Goal: Task Accomplishment & Management: Complete application form

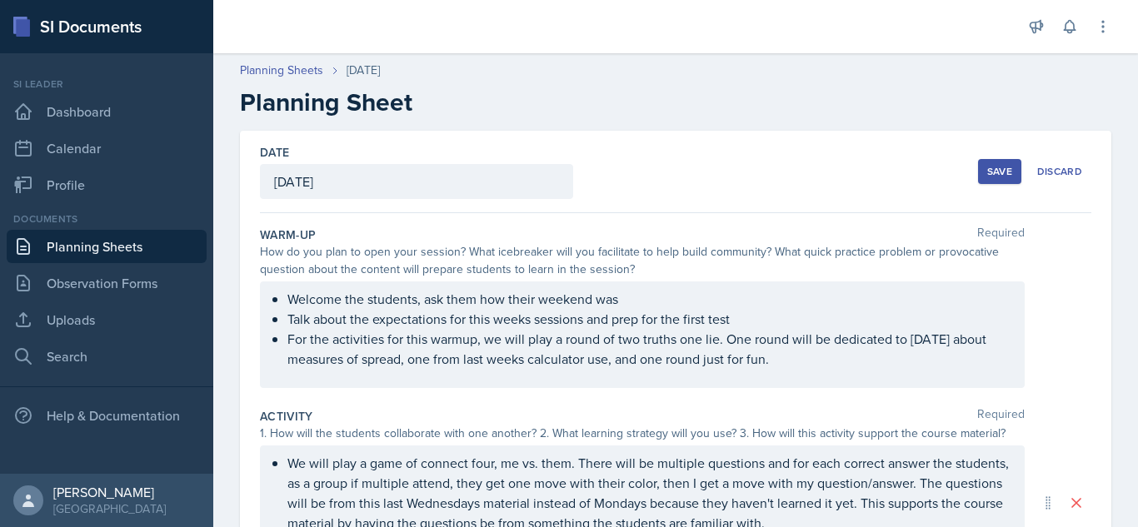
scroll to position [197, 0]
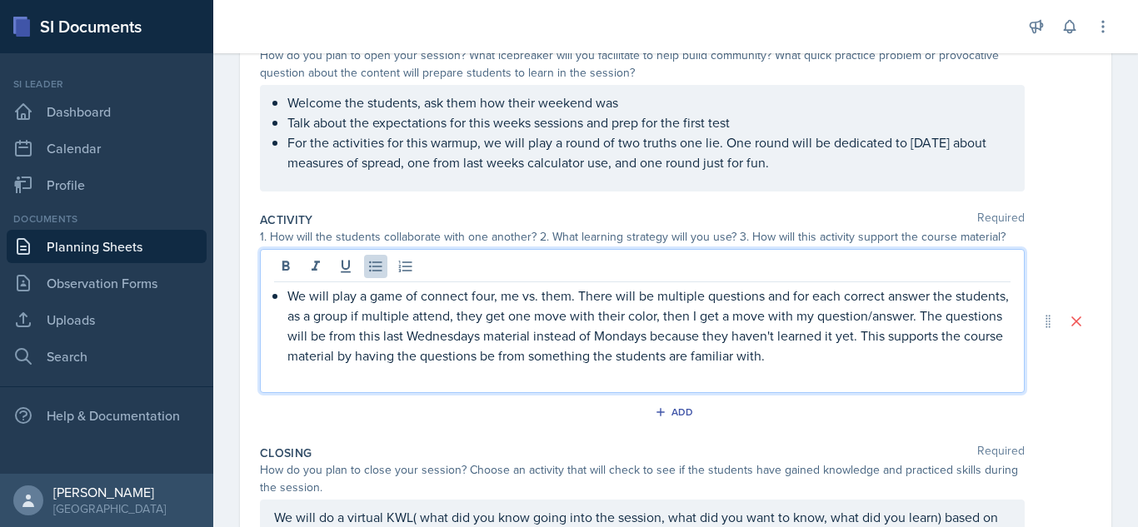
click at [582, 279] on div "We will play a game of connect four, me vs. them. There will be multiple questi…" at bounding box center [642, 321] width 765 height 144
click at [912, 357] on p "We will play a game of connect four, me vs. them. There will be multiple questi…" at bounding box center [648, 326] width 723 height 80
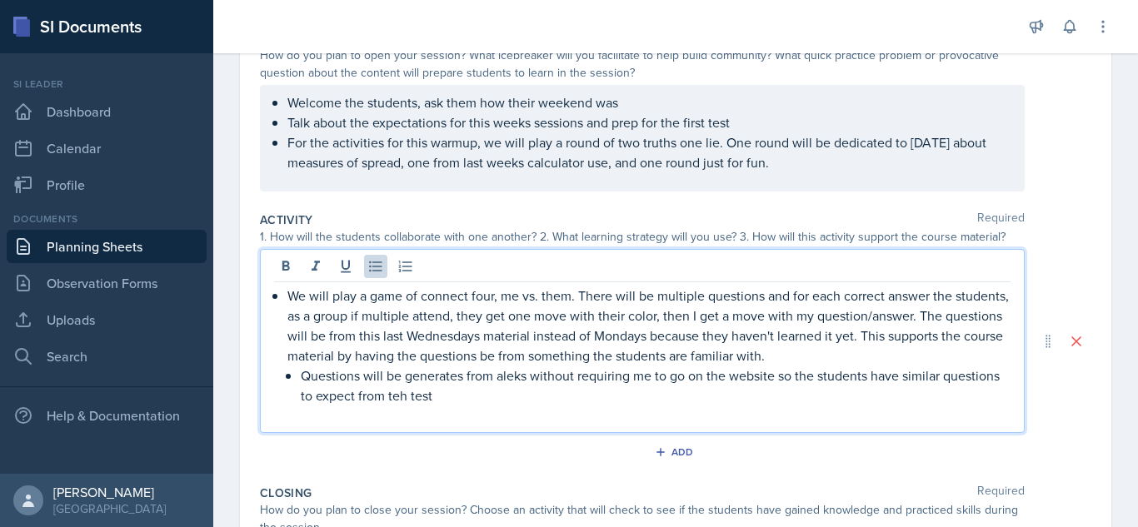
click at [468, 398] on p "Questions will be generates from aleks without requiring me to go on the websit…" at bounding box center [656, 386] width 710 height 40
click at [517, 409] on p at bounding box center [656, 416] width 710 height 20
click at [499, 396] on p "Questions will be generates from aleks without requiring me to go on the websit…" at bounding box center [656, 386] width 710 height 40
click at [119, 312] on link "Uploads" at bounding box center [107, 319] width 200 height 33
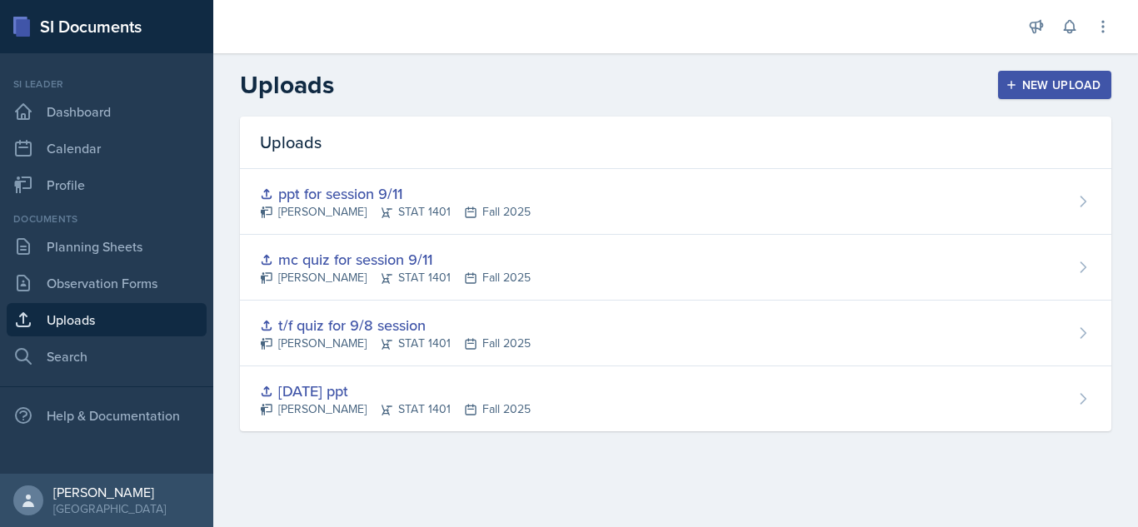
click at [1033, 78] on div "New Upload" at bounding box center [1055, 84] width 92 height 13
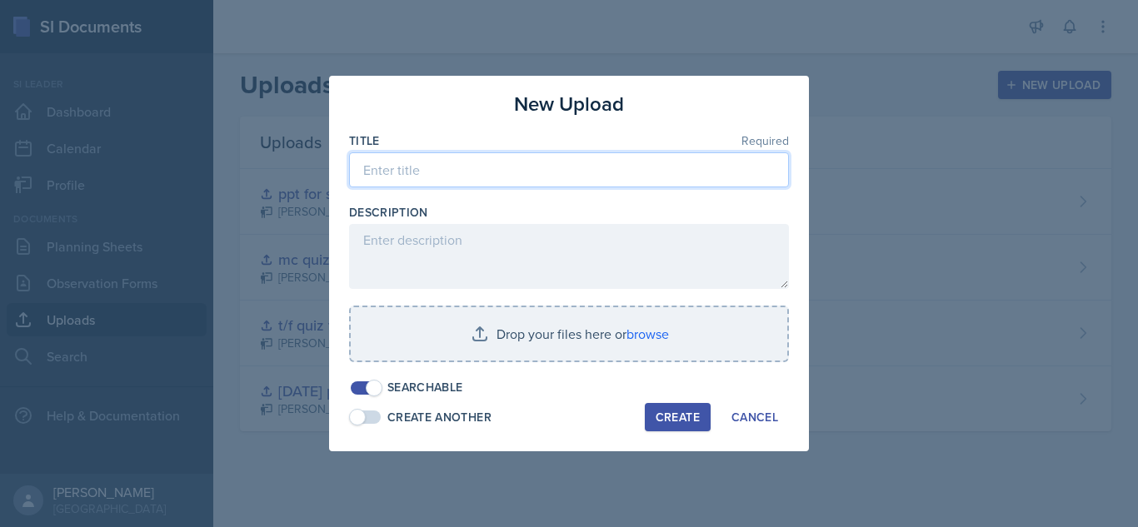
click at [637, 185] on input at bounding box center [569, 169] width 440 height 35
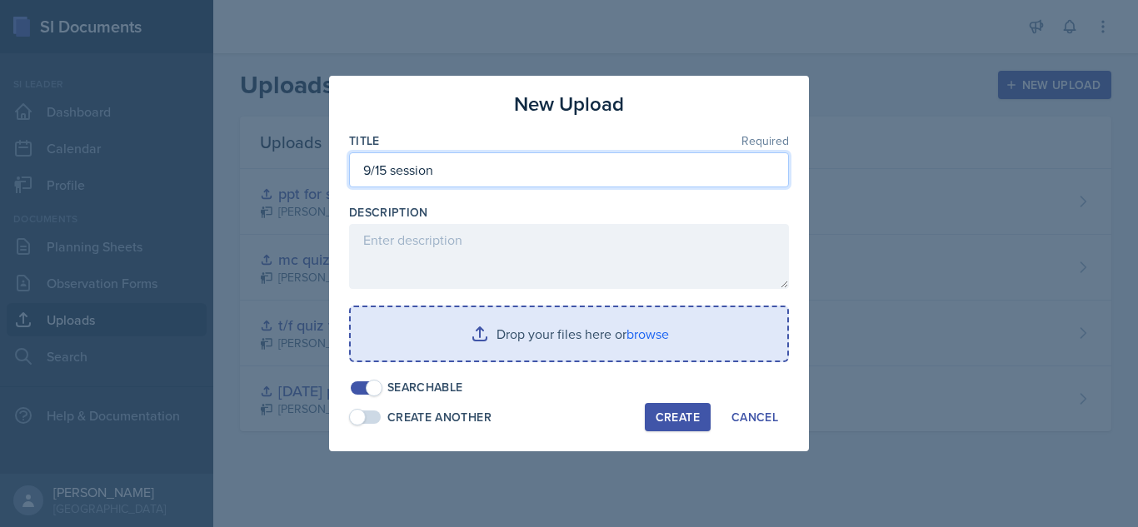
type input "9/15 session"
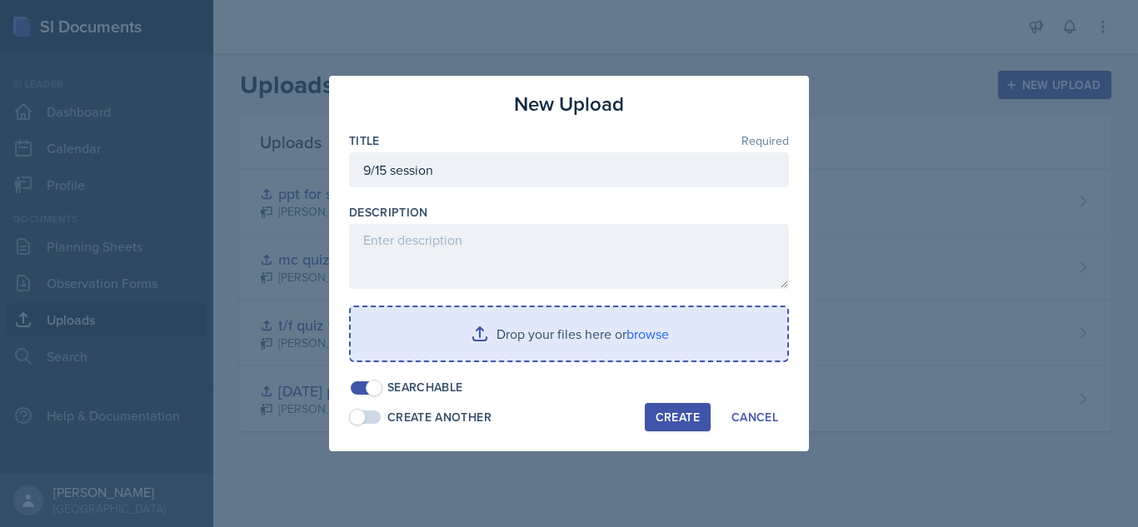
click at [602, 346] on input "file" at bounding box center [569, 333] width 437 height 53
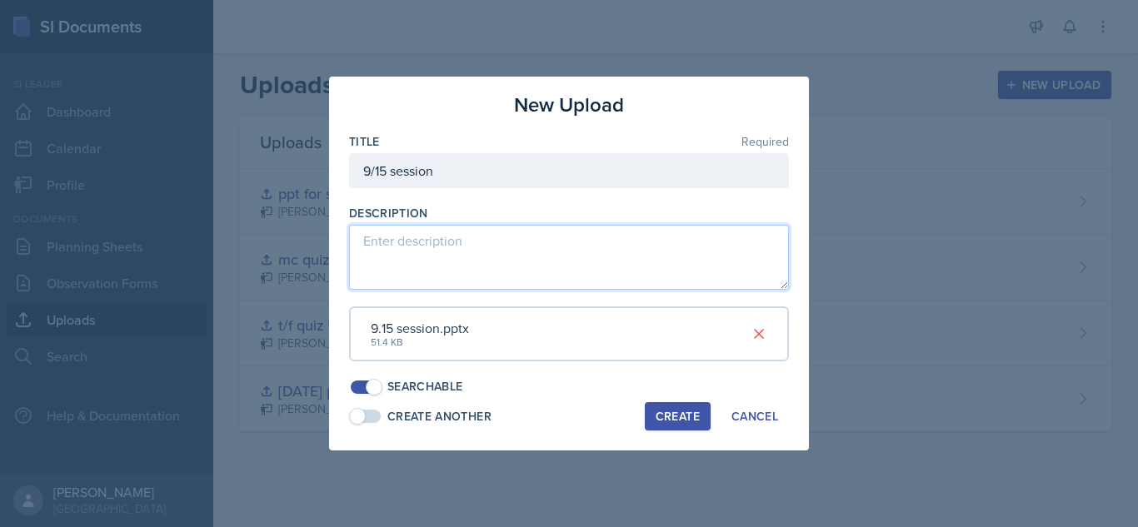
click at [414, 243] on textarea at bounding box center [569, 257] width 440 height 65
paste textarea "[URL][DOMAIN_NAME]"
type textarea "[URL][DOMAIN_NAME] link for connect 4 activity"
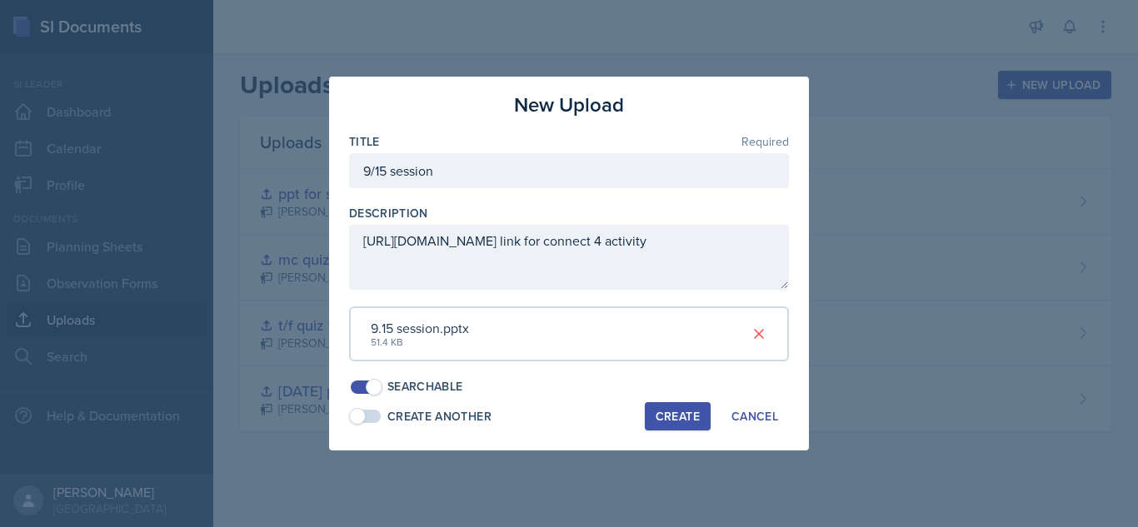
click at [661, 417] on div "Create" at bounding box center [678, 416] width 44 height 13
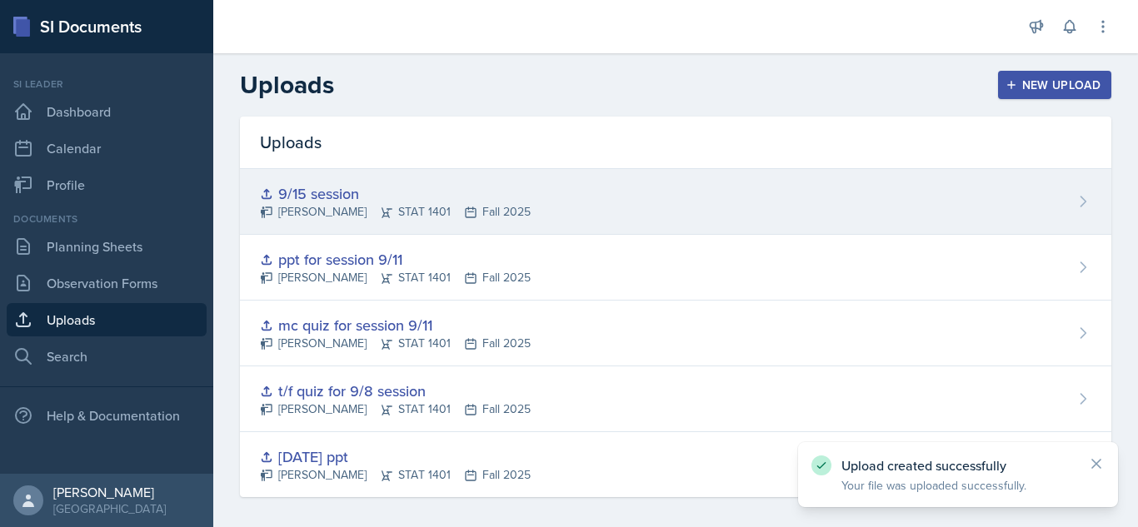
click at [896, 180] on div "9/15 session [PERSON_NAME] STAT 1401 Fall 2025" at bounding box center [675, 202] width 871 height 66
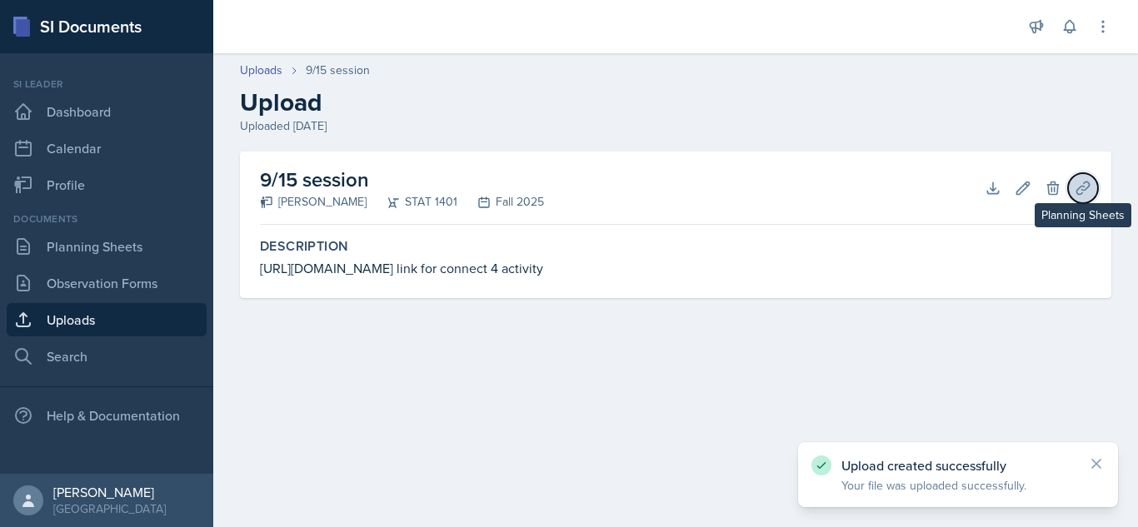
click at [1080, 189] on icon at bounding box center [1083, 188] width 17 height 17
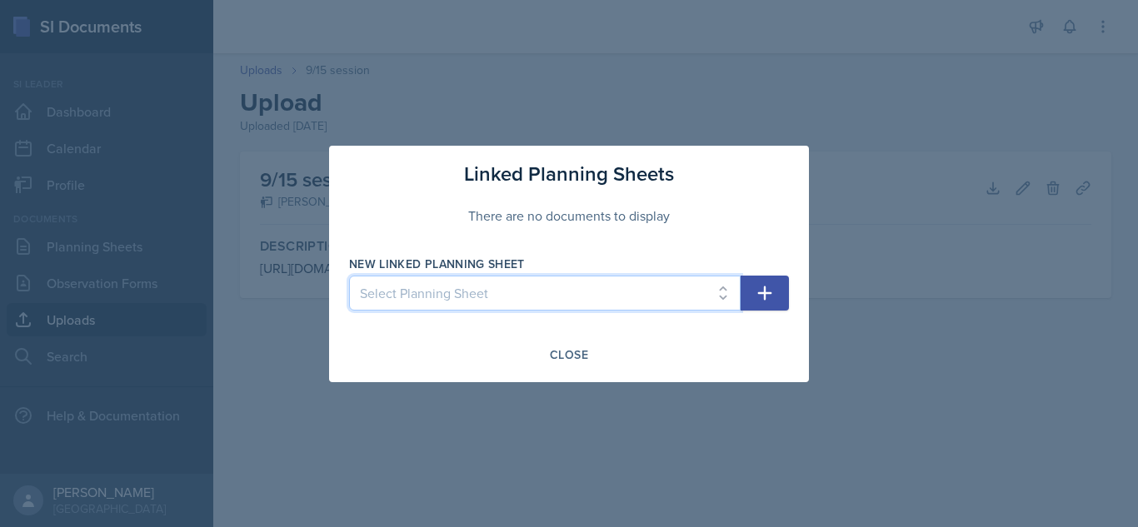
click at [643, 282] on select "Select Planning Sheet [DATE] [DATE] [DATE] [DATE] [DATE] [DATE] [DATE]" at bounding box center [545, 293] width 392 height 35
select select "b5119546-f367-40af-b6d6-7c708666e757"
click at [349, 276] on select "Select Planning Sheet [DATE] [DATE] [DATE] [DATE] [DATE] [DATE] [DATE]" at bounding box center [545, 293] width 392 height 35
click at [762, 291] on icon "button" at bounding box center [765, 293] width 20 height 20
select select
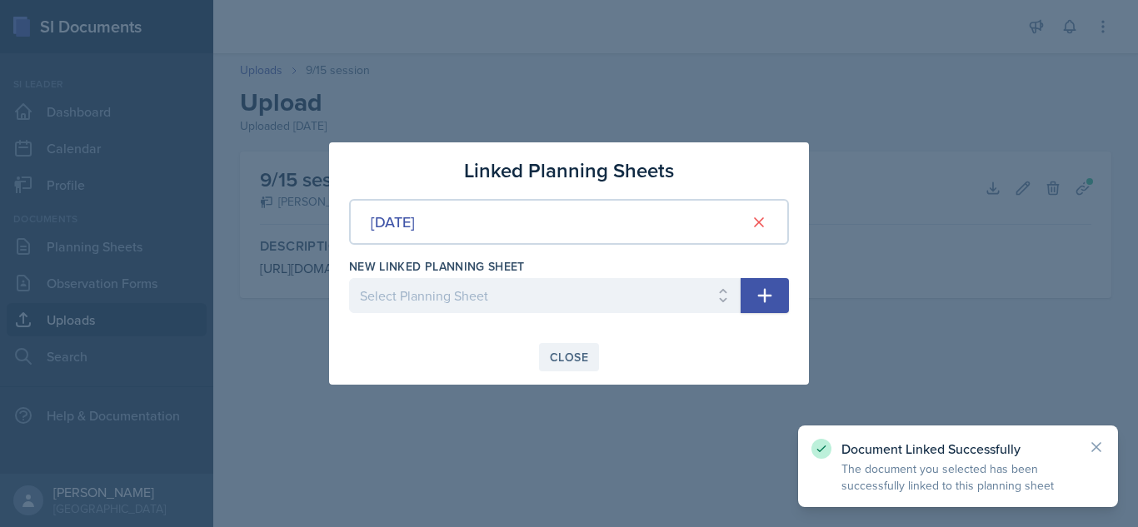
click at [556, 361] on div "Close" at bounding box center [569, 357] width 38 height 13
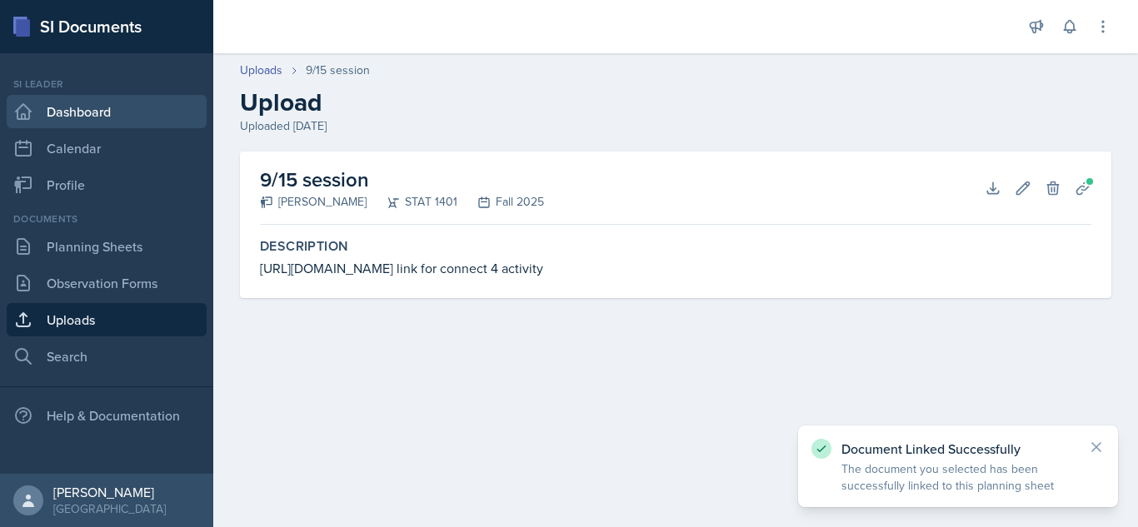
click at [75, 122] on link "Dashboard" at bounding box center [107, 111] width 200 height 33
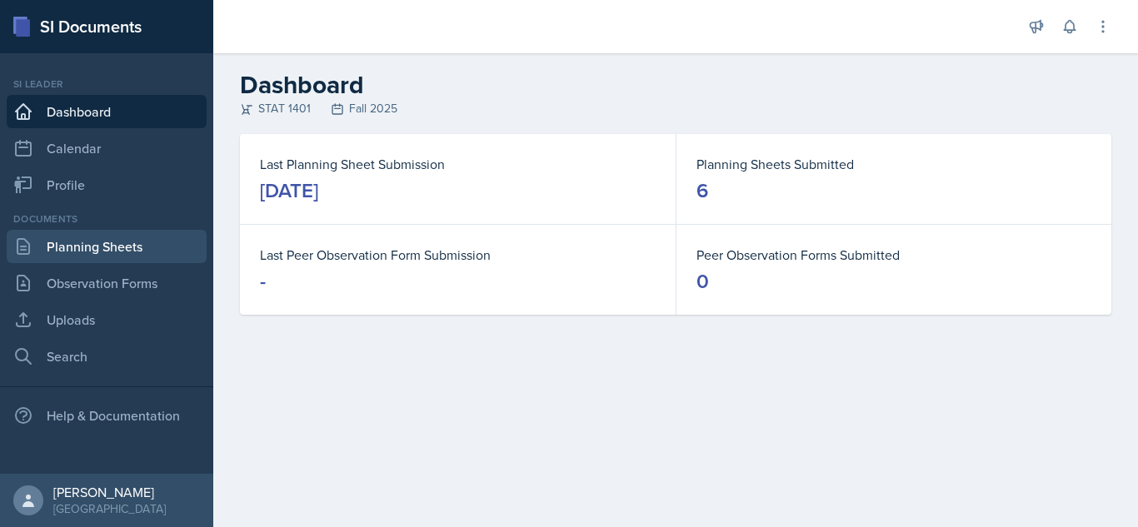
click at [106, 252] on link "Planning Sheets" at bounding box center [107, 246] width 200 height 33
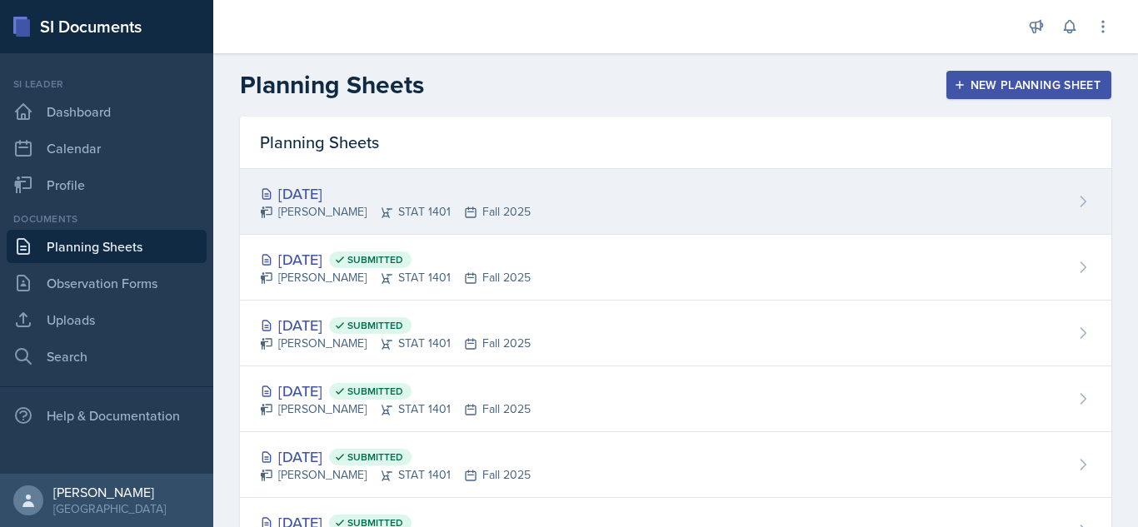
click at [407, 203] on div "Nyome Fox STAT 1401 Fall 2025" at bounding box center [395, 211] width 271 height 17
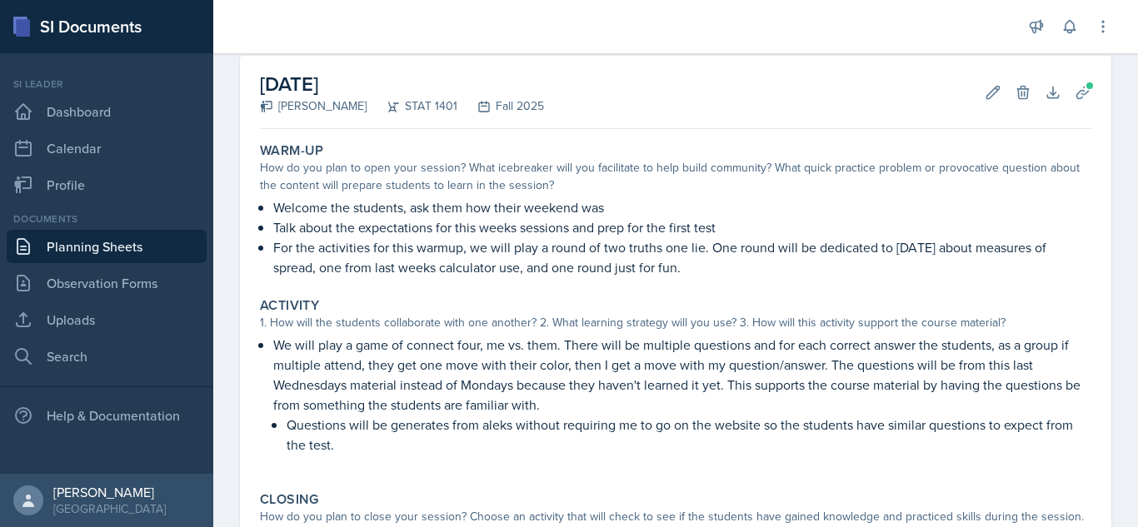
scroll to position [309, 0]
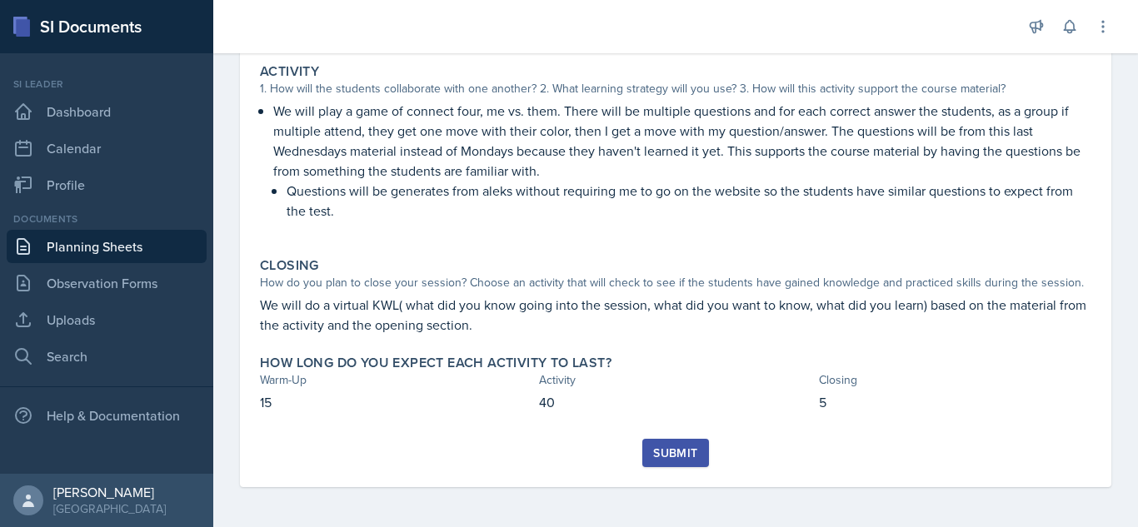
click at [675, 450] on div "Submit" at bounding box center [675, 453] width 44 height 13
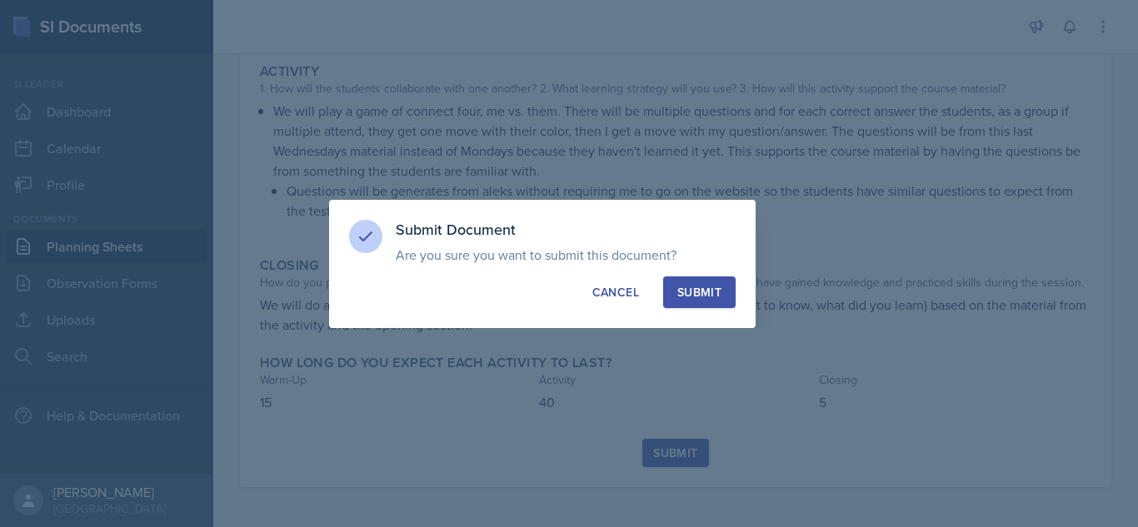
click at [696, 291] on div "Submit" at bounding box center [699, 292] width 44 height 17
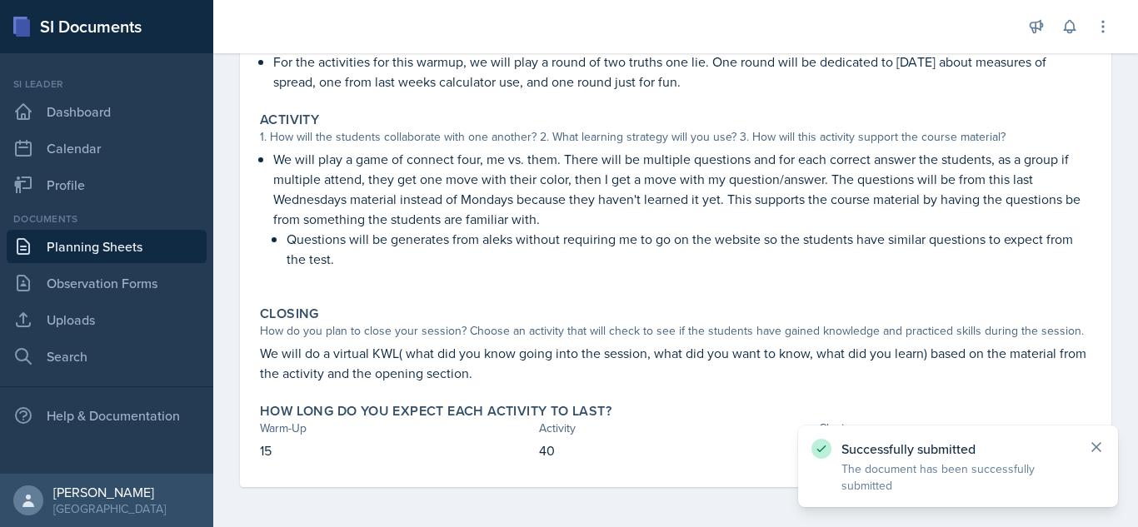
click at [1091, 447] on icon at bounding box center [1096, 447] width 17 height 17
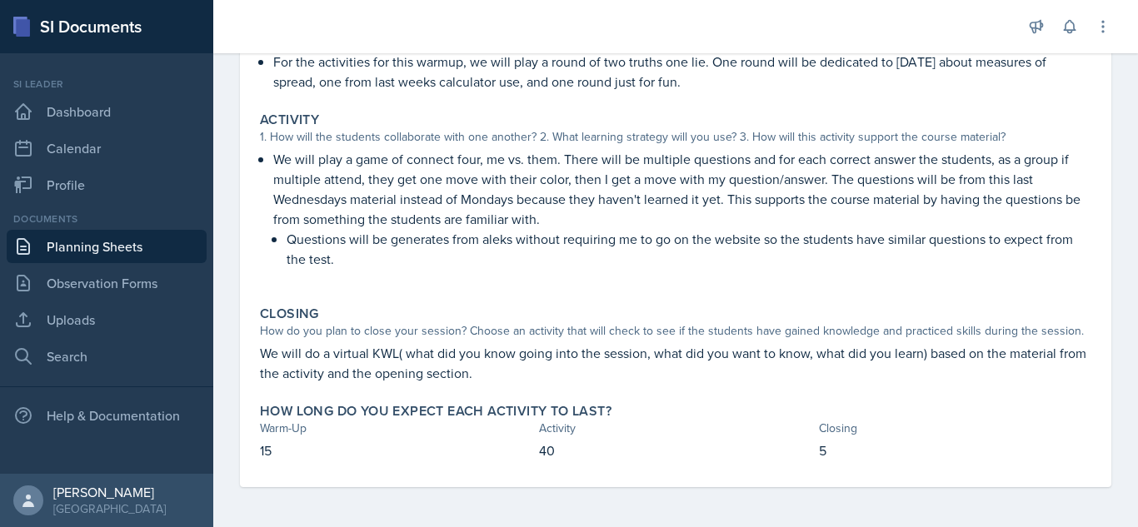
click at [136, 92] on div "Si leader Dashboard Calendar Profile" at bounding box center [107, 139] width 200 height 125
click at [121, 106] on link "Dashboard" at bounding box center [107, 111] width 200 height 33
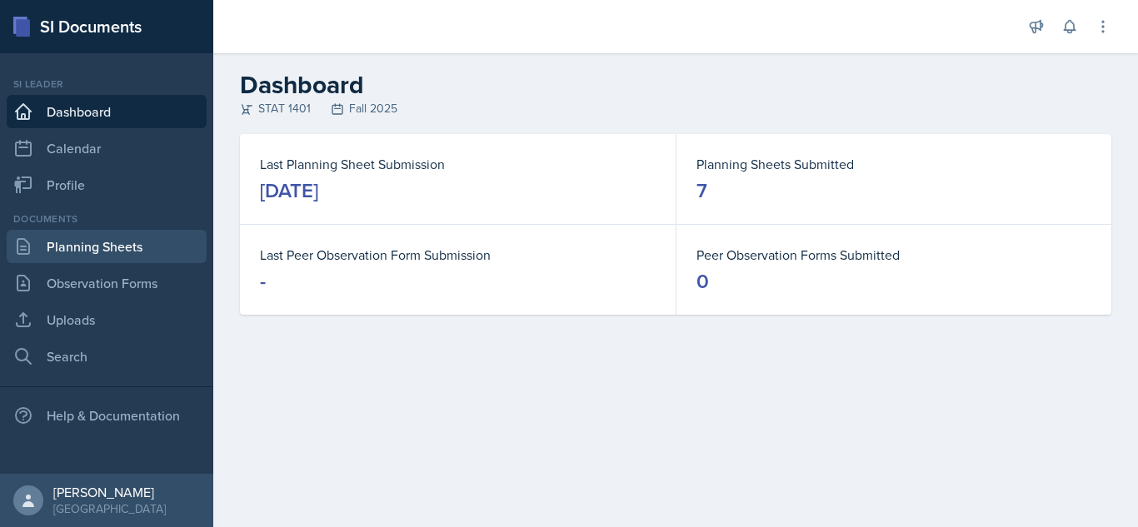
click at [72, 238] on link "Planning Sheets" at bounding box center [107, 246] width 200 height 33
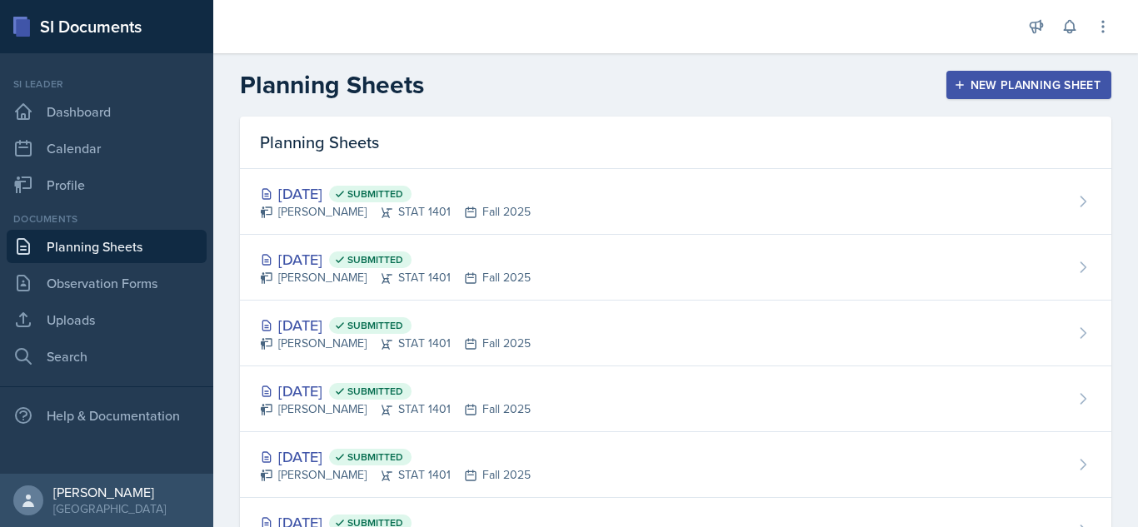
click at [1055, 82] on div "New Planning Sheet" at bounding box center [1028, 84] width 143 height 13
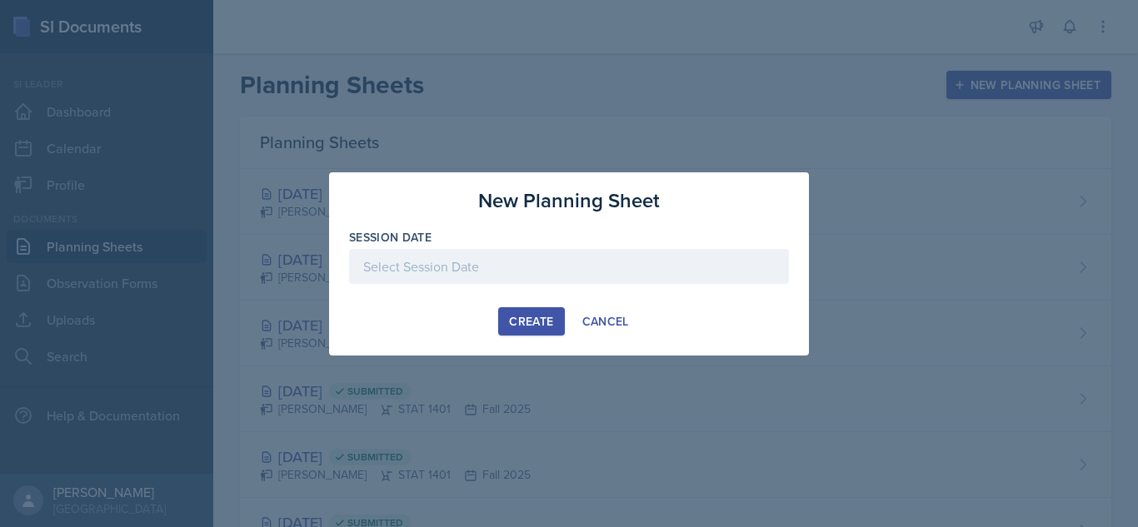
click at [557, 255] on div at bounding box center [569, 266] width 440 height 35
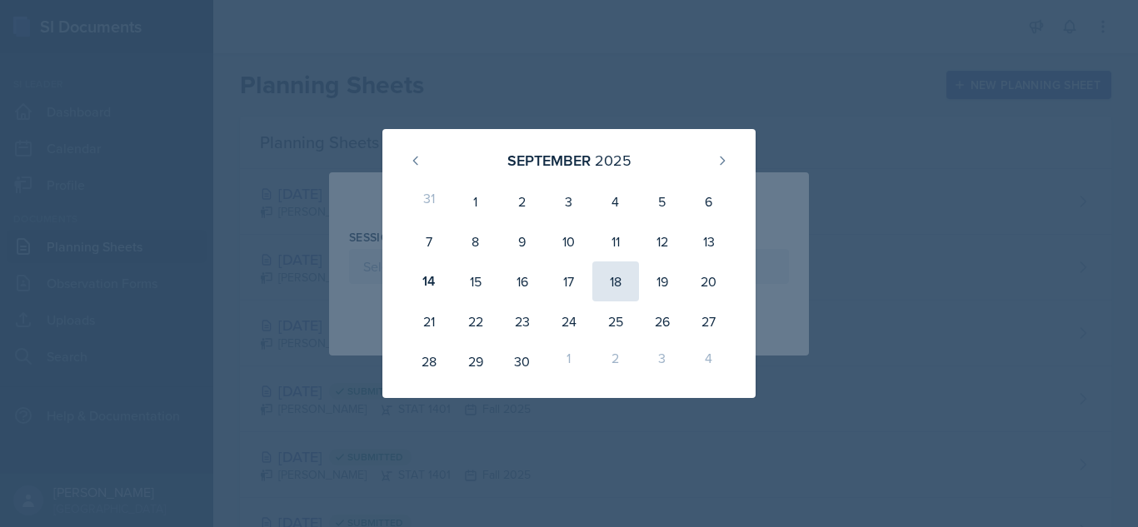
click at [607, 280] on div "18" at bounding box center [615, 282] width 47 height 40
type input "September 18th, 2025"
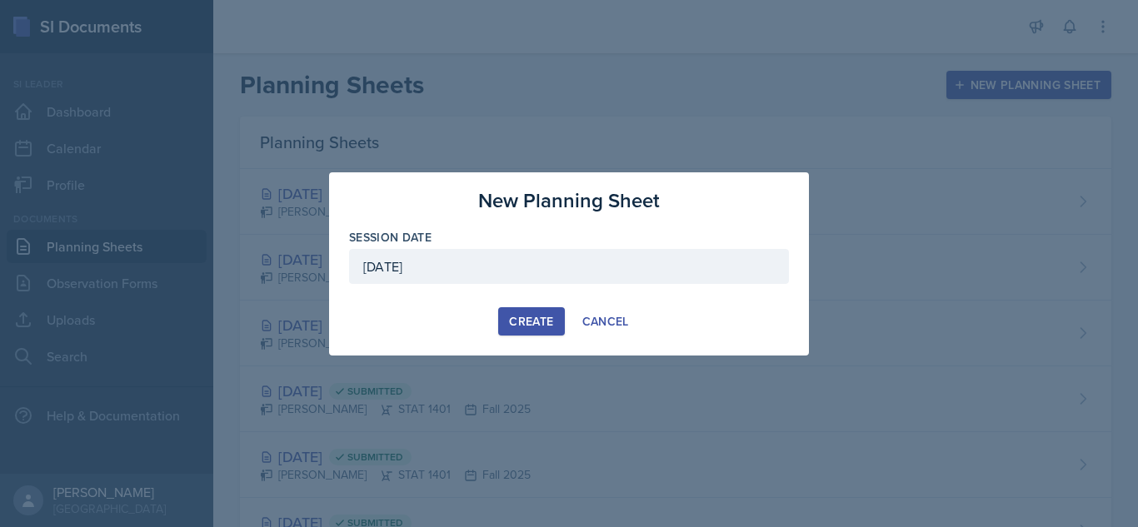
click at [544, 315] on div "Create" at bounding box center [531, 321] width 44 height 13
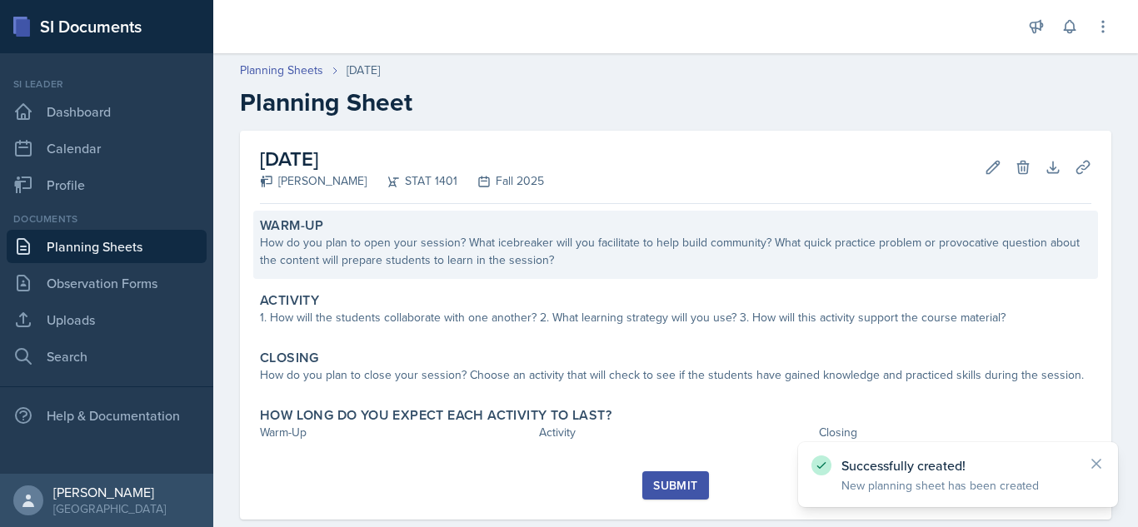
click at [557, 262] on div "How do you plan to open your session? What icebreaker will you facilitate to he…" at bounding box center [675, 251] width 831 height 35
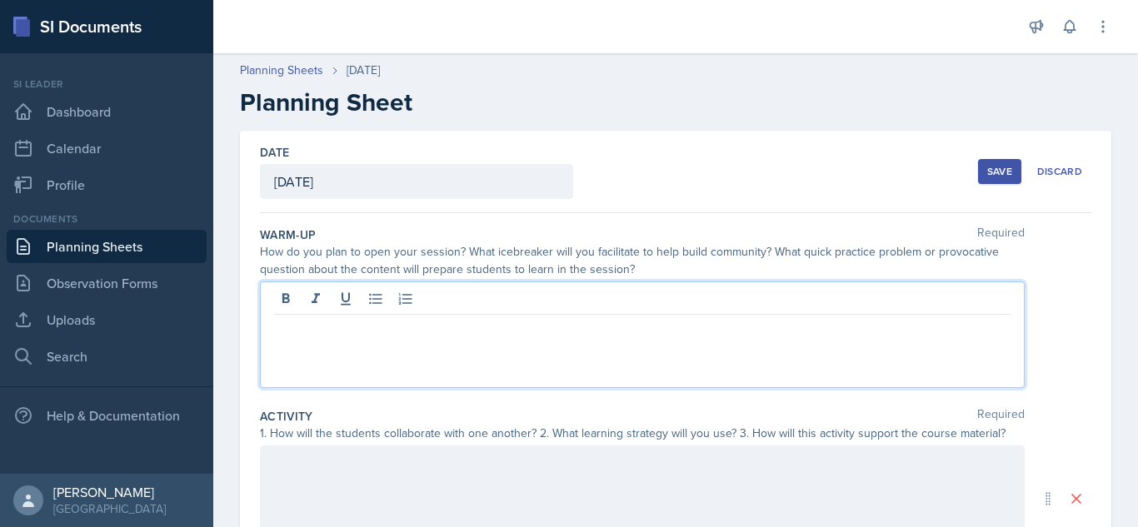
click at [512, 302] on div at bounding box center [642, 335] width 765 height 107
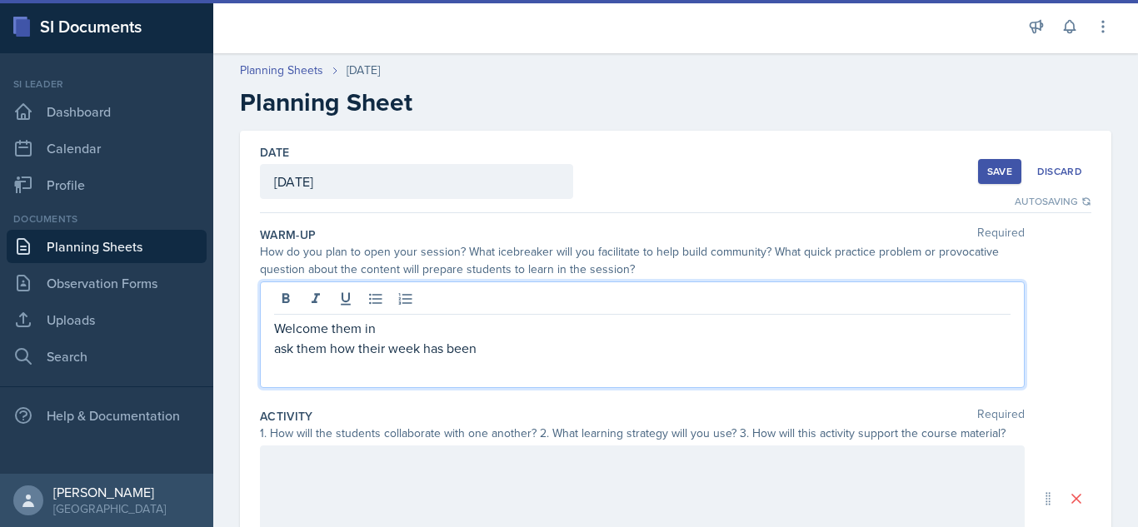
click at [281, 347] on p "ask them how their week has been" at bounding box center [642, 348] width 736 height 20
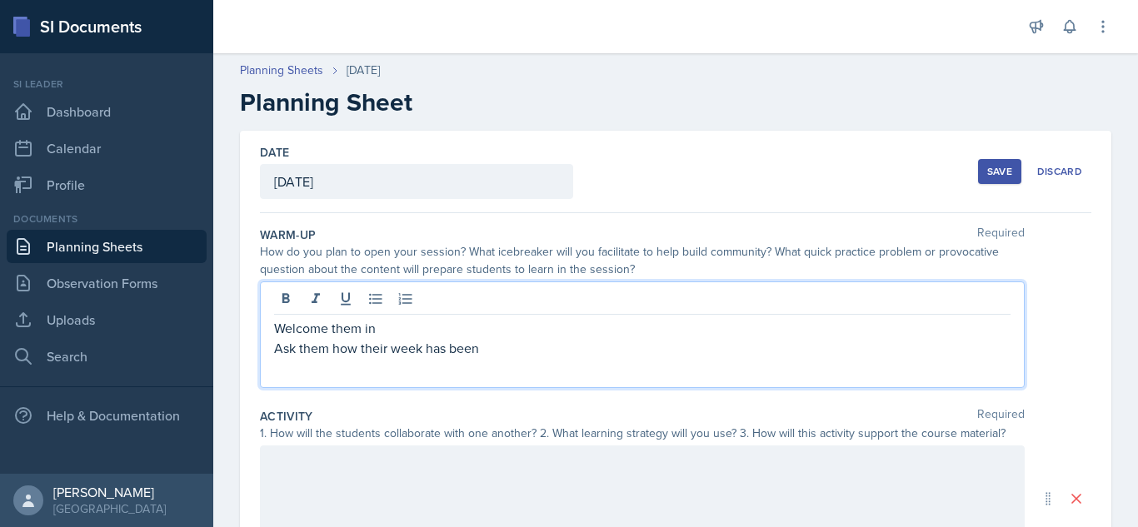
click at [494, 348] on p "Ask them how their week has been" at bounding box center [642, 348] width 736 height 20
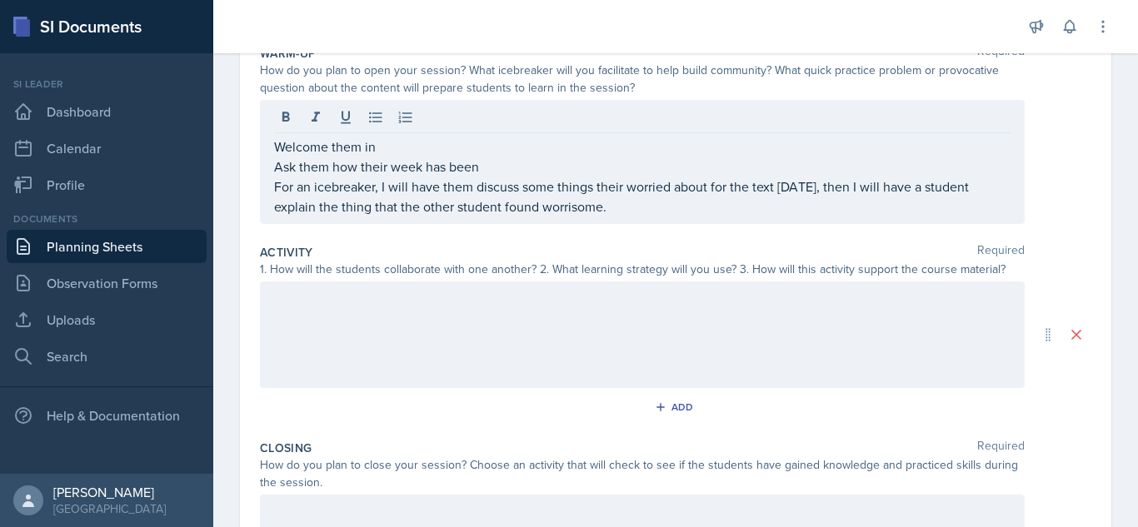
scroll to position [187, 0]
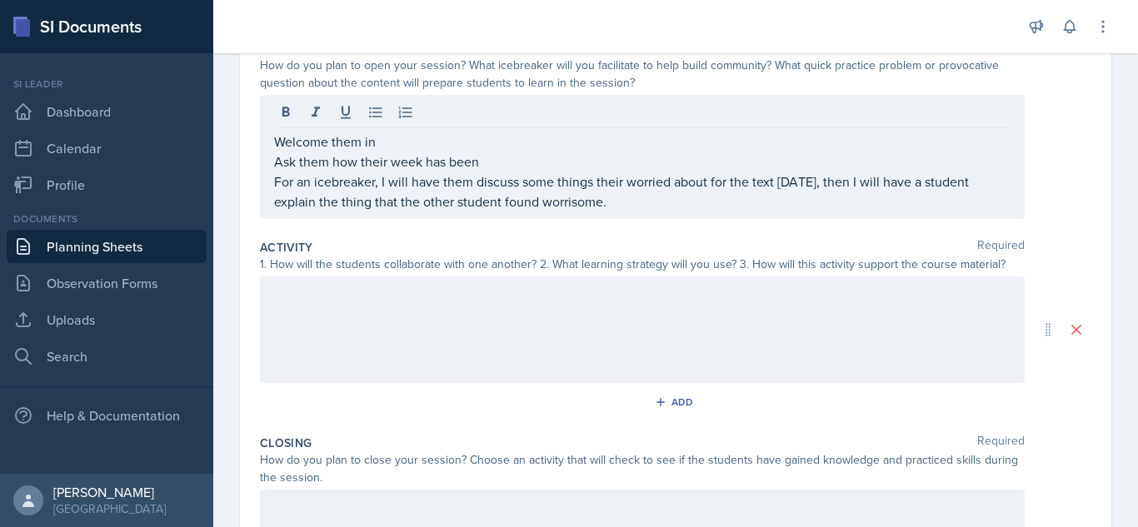
click at [271, 145] on div "Welcome them in Ask them how their week has been For an icebreaker, I will have…" at bounding box center [642, 157] width 765 height 124
click at [373, 111] on icon at bounding box center [375, 112] width 17 height 17
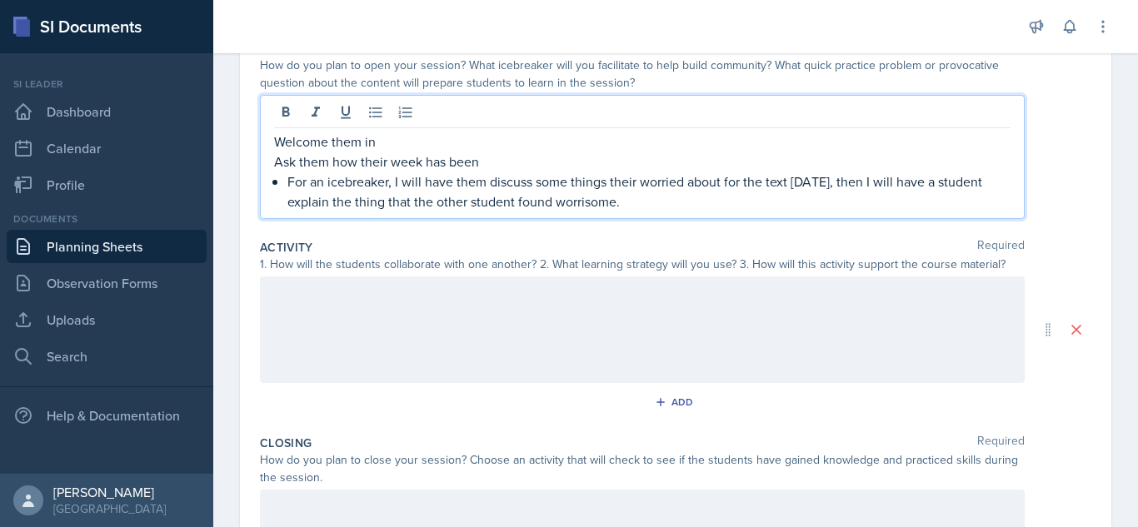
click at [277, 142] on p "Welcome them in" at bounding box center [642, 142] width 736 height 20
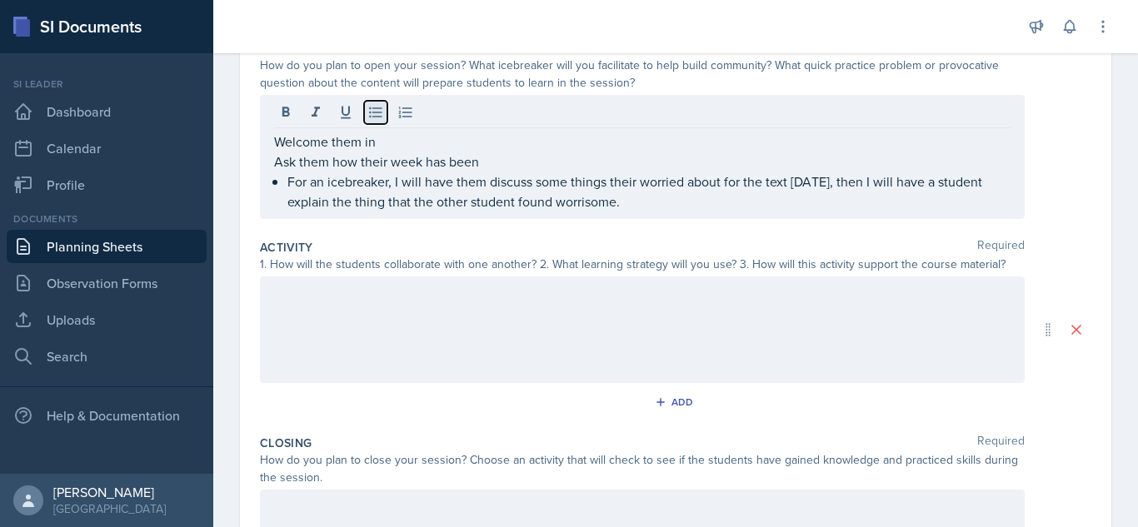
click at [374, 109] on icon at bounding box center [375, 112] width 17 height 17
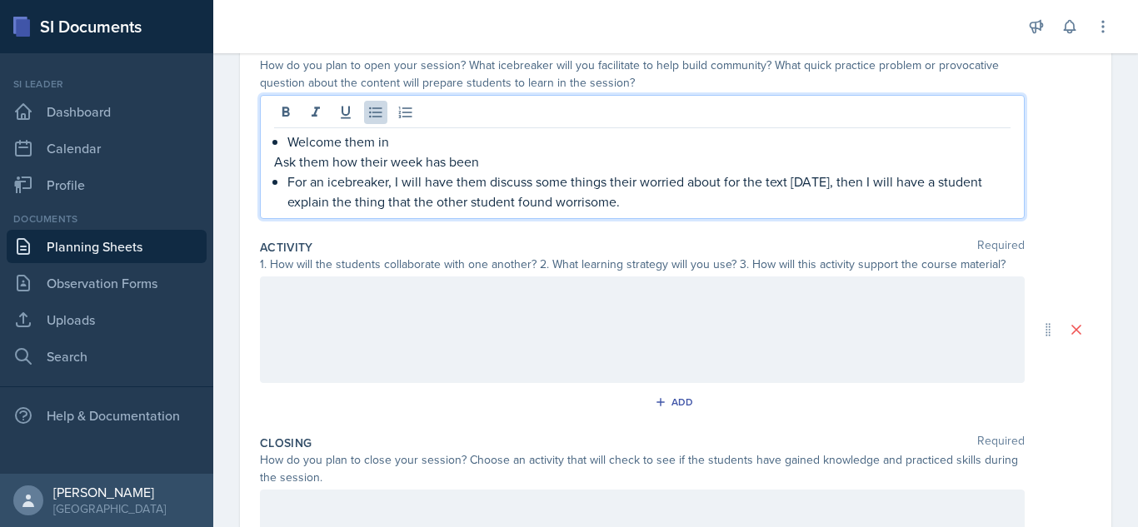
click at [277, 162] on p "Ask them how their week has been" at bounding box center [642, 162] width 736 height 20
click at [376, 115] on icon at bounding box center [375, 112] width 17 height 17
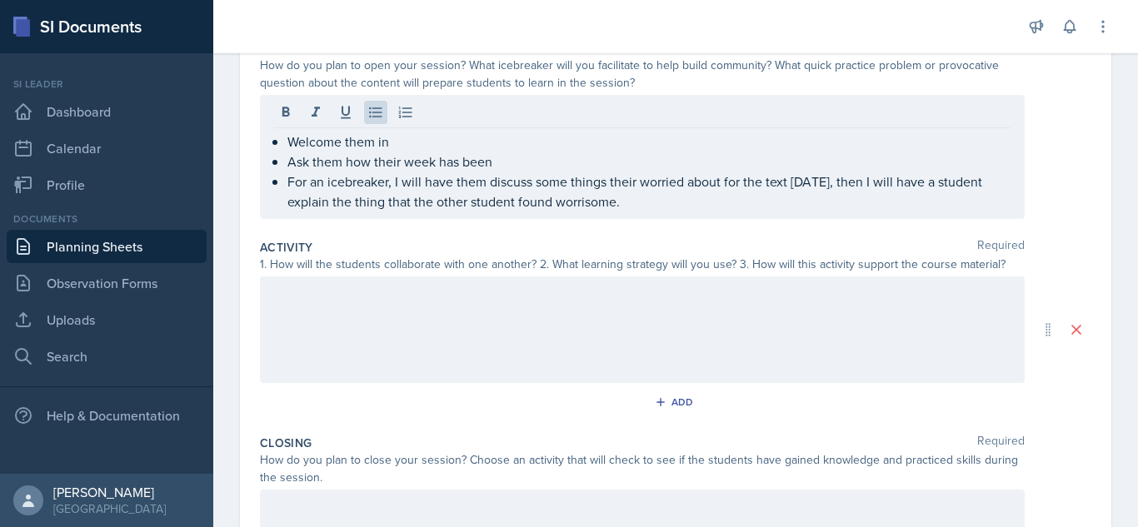
click at [463, 347] on div at bounding box center [642, 330] width 765 height 107
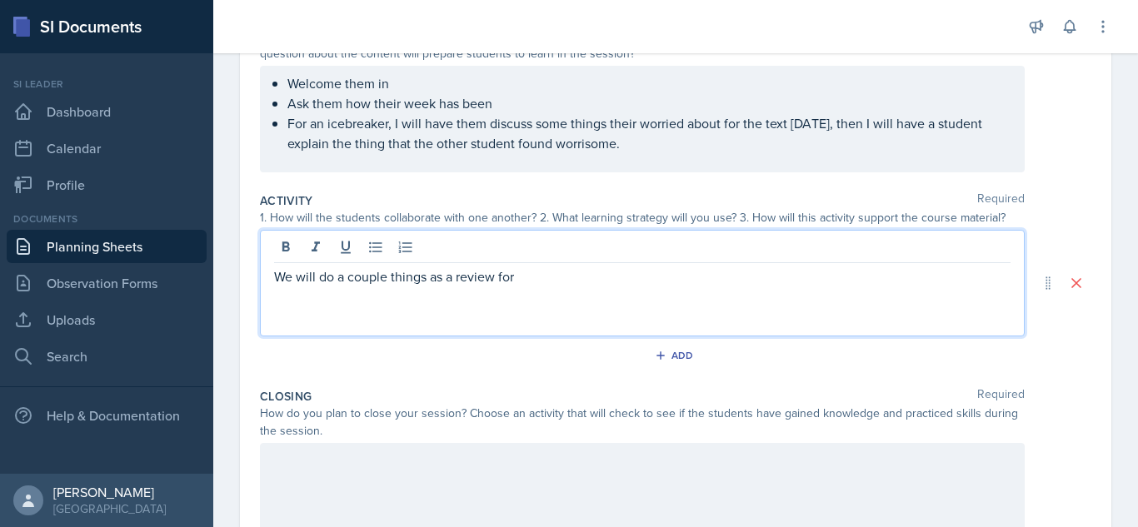
click at [455, 278] on p "We will do a couple things as a review for" at bounding box center [642, 277] width 736 height 20
click at [570, 277] on p "We will do a couple things as a short review for" at bounding box center [642, 277] width 736 height 20
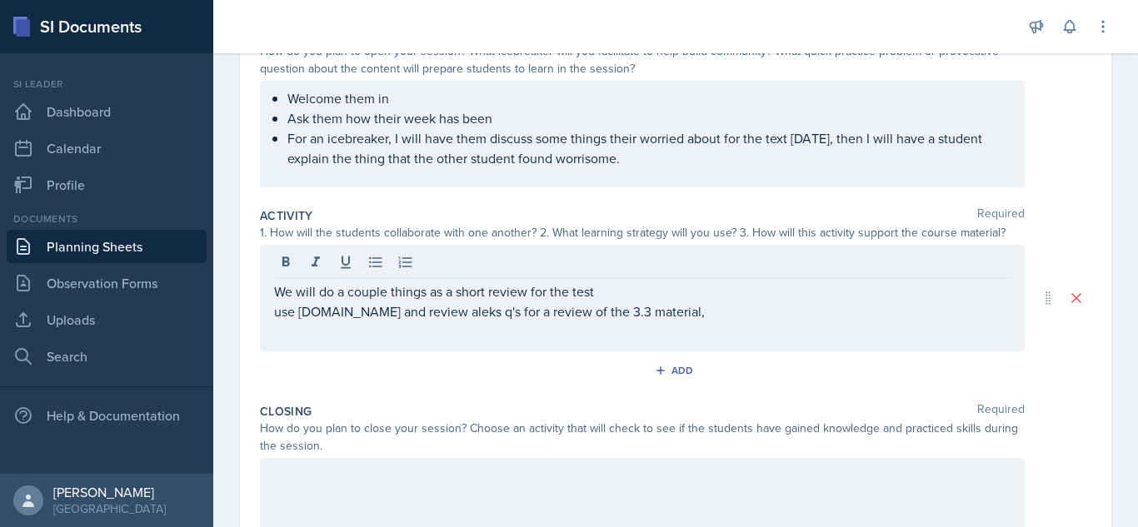
scroll to position [204, 0]
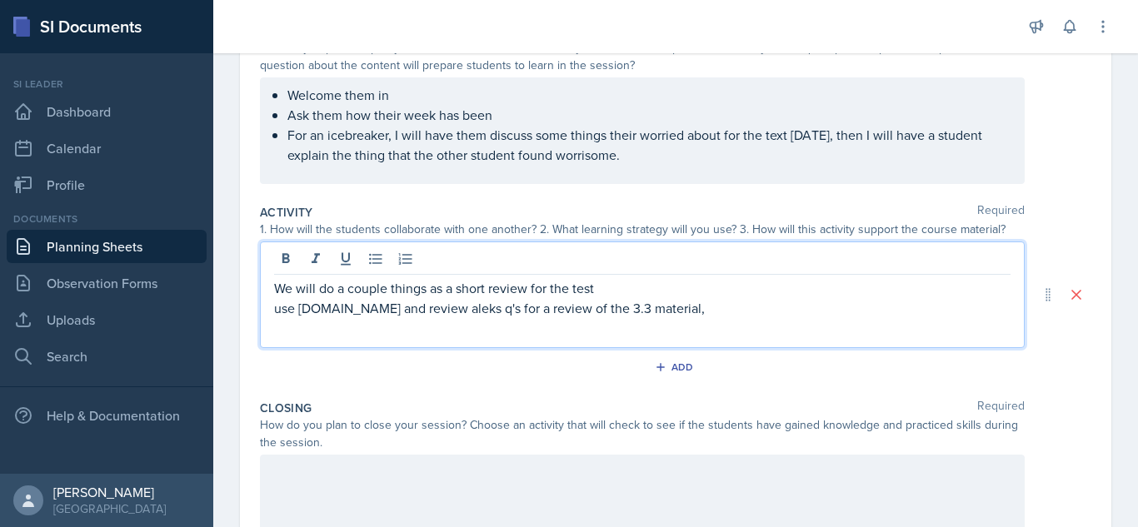
click at [707, 315] on p "use socrative.com and review aleks q's for a review of the 3.3 material," at bounding box center [642, 308] width 736 height 20
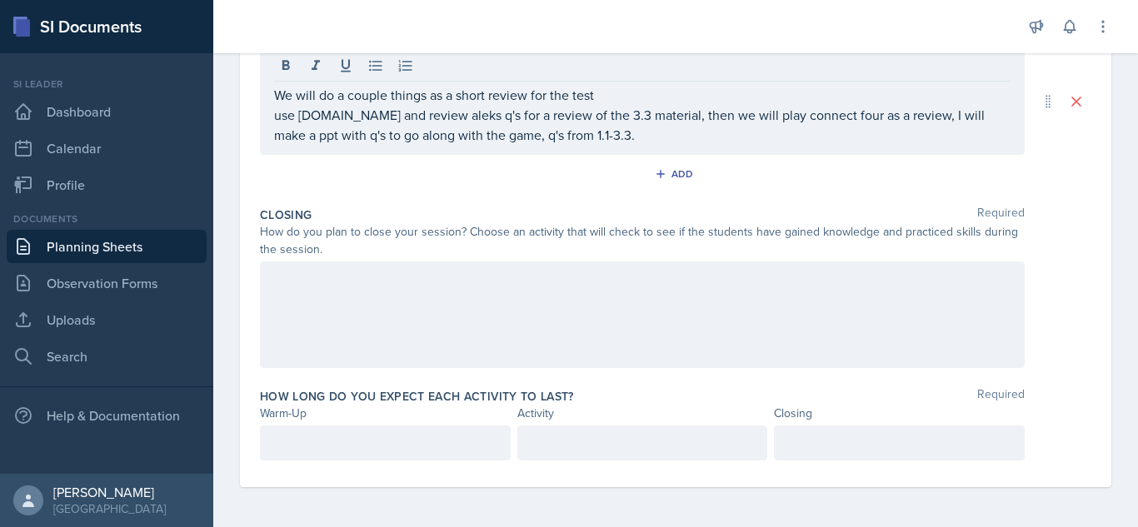
click at [868, 342] on div at bounding box center [642, 315] width 765 height 107
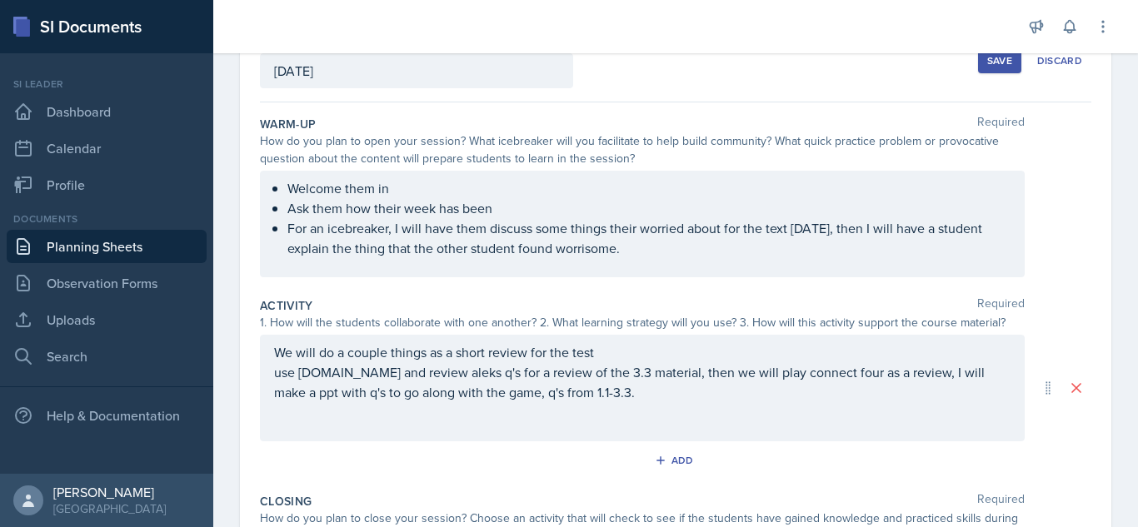
scroll to position [72, 0]
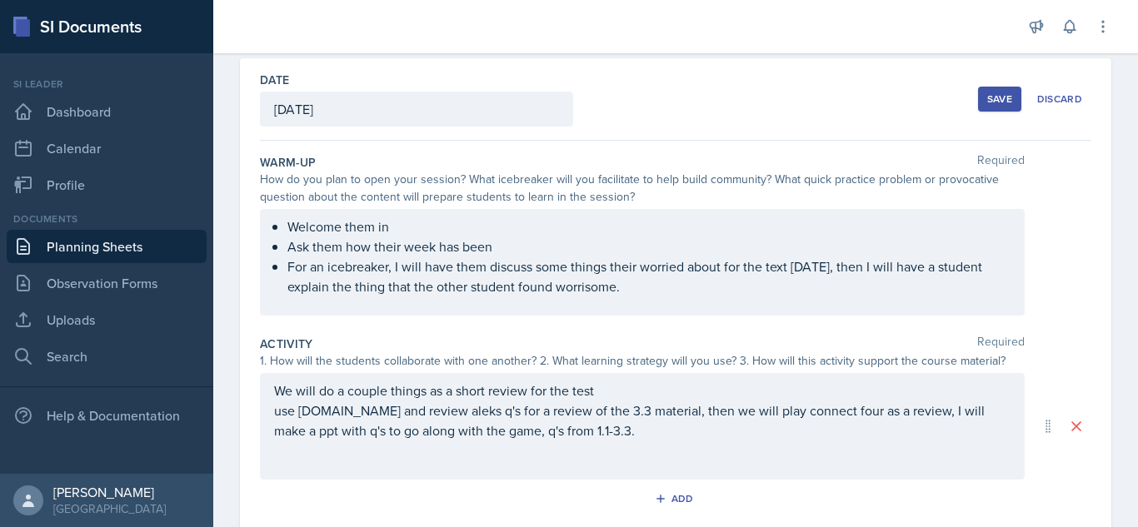
click at [987, 106] on button "Save" at bounding box center [999, 99] width 43 height 25
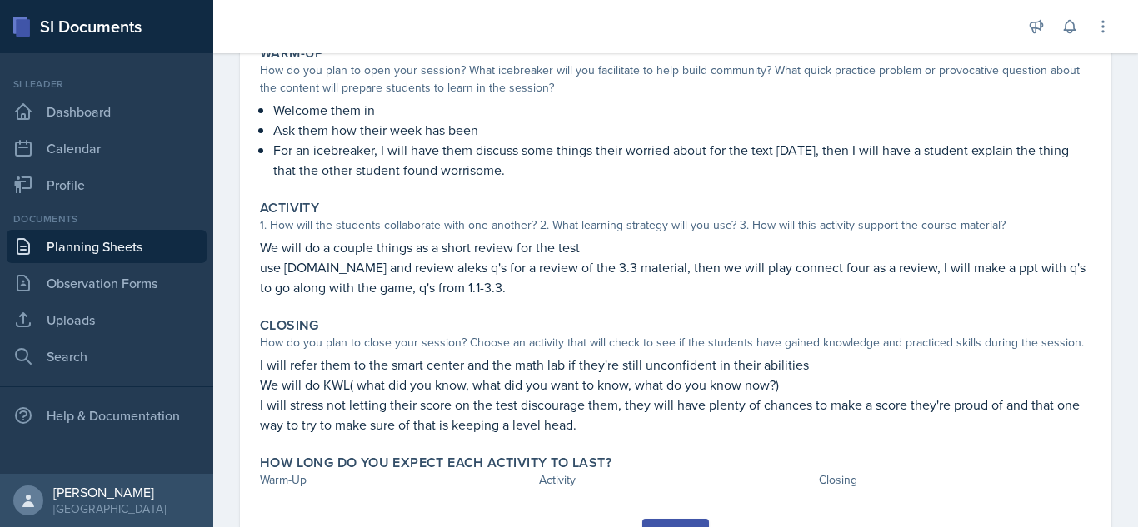
scroll to position [225, 0]
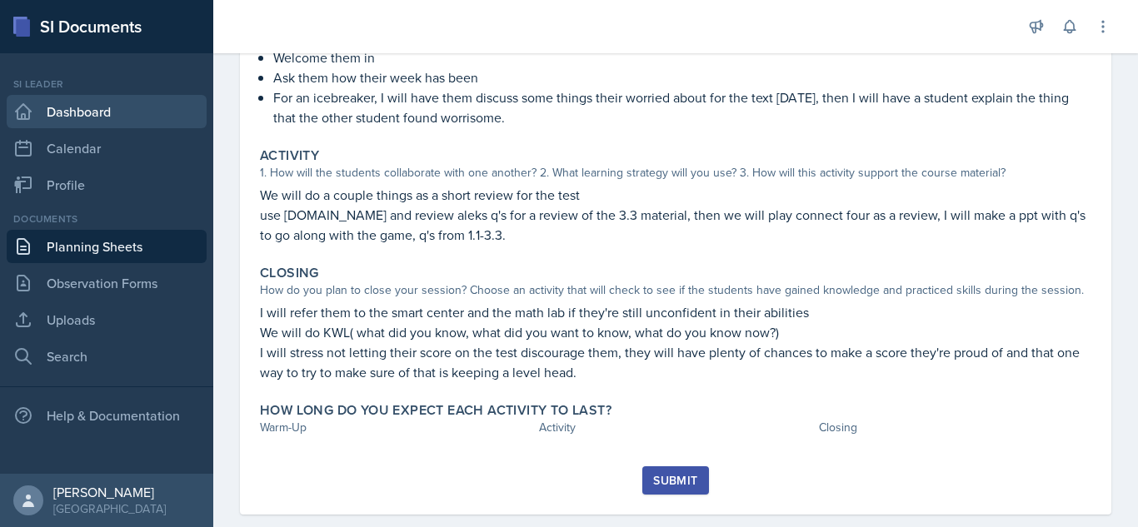
click at [110, 109] on link "Dashboard" at bounding box center [107, 111] width 200 height 33
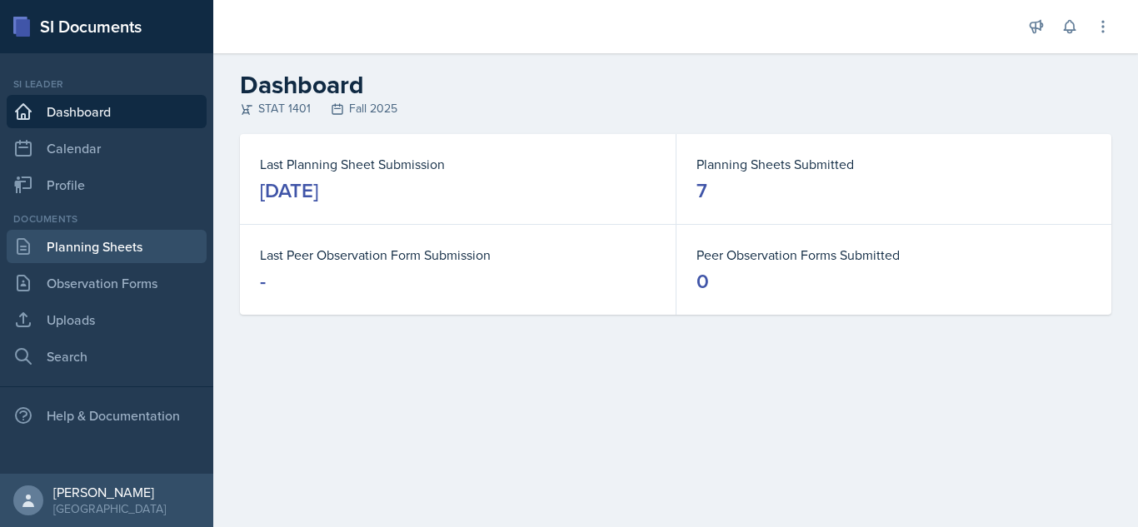
click at [112, 252] on link "Planning Sheets" at bounding box center [107, 246] width 200 height 33
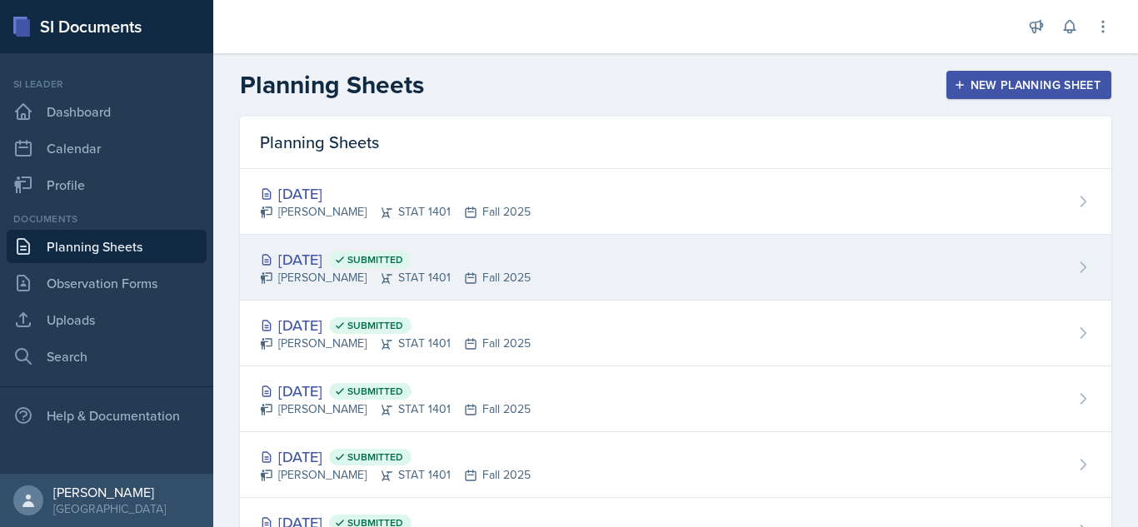
click at [567, 270] on div "Sep 15th, 2025 Submitted Nyome Fox STAT 1401 Fall 2025" at bounding box center [675, 268] width 871 height 66
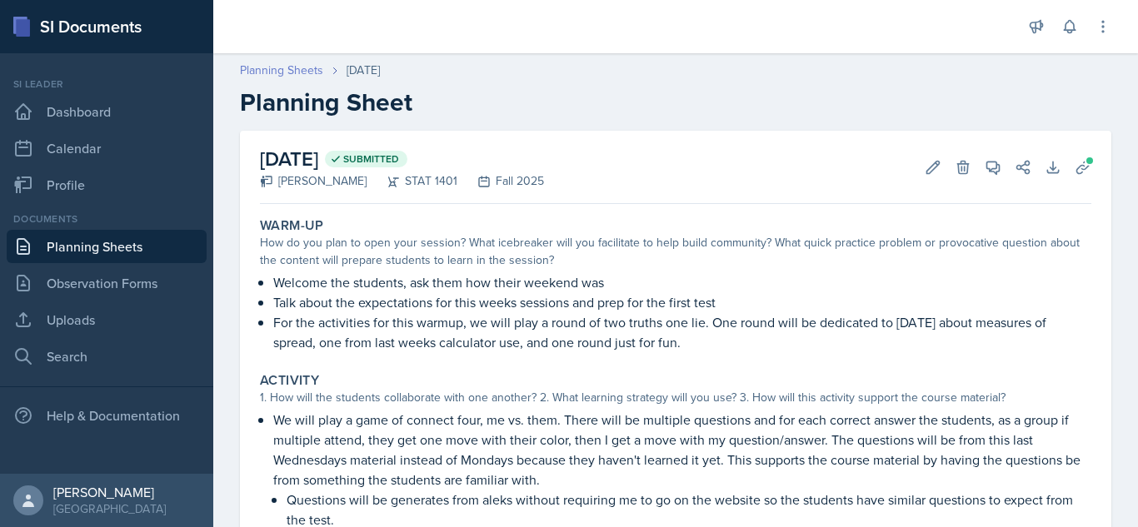
click at [293, 77] on link "Planning Sheets" at bounding box center [281, 70] width 83 height 17
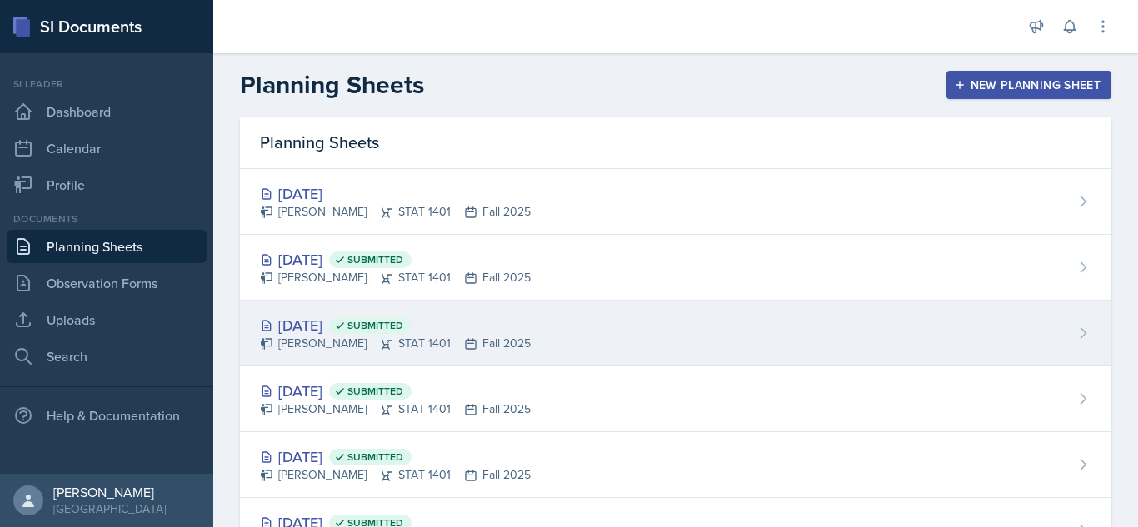
click at [454, 341] on div "Nyome Fox STAT 1401 Fall 2025" at bounding box center [395, 343] width 271 height 17
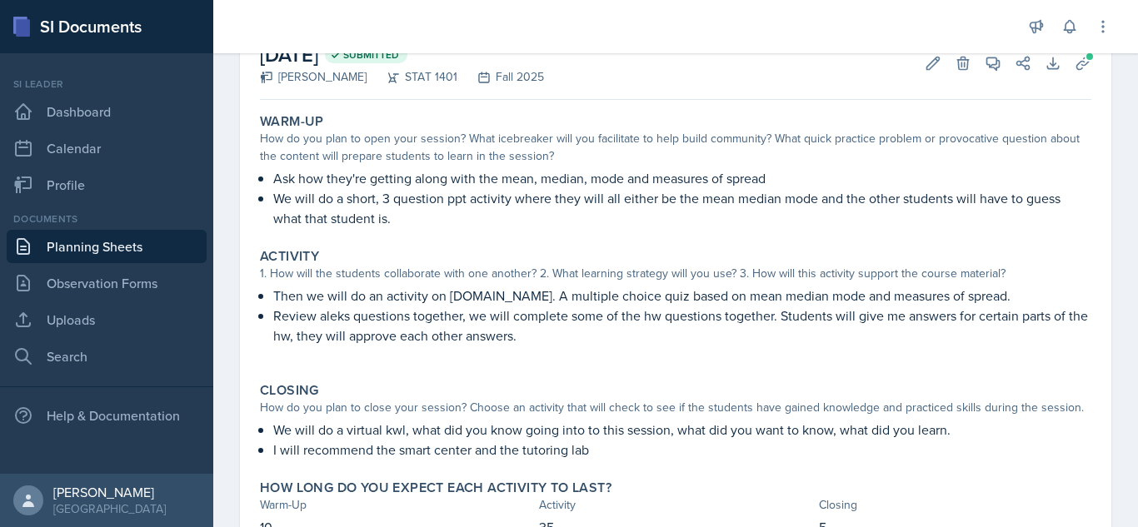
scroll to position [181, 0]
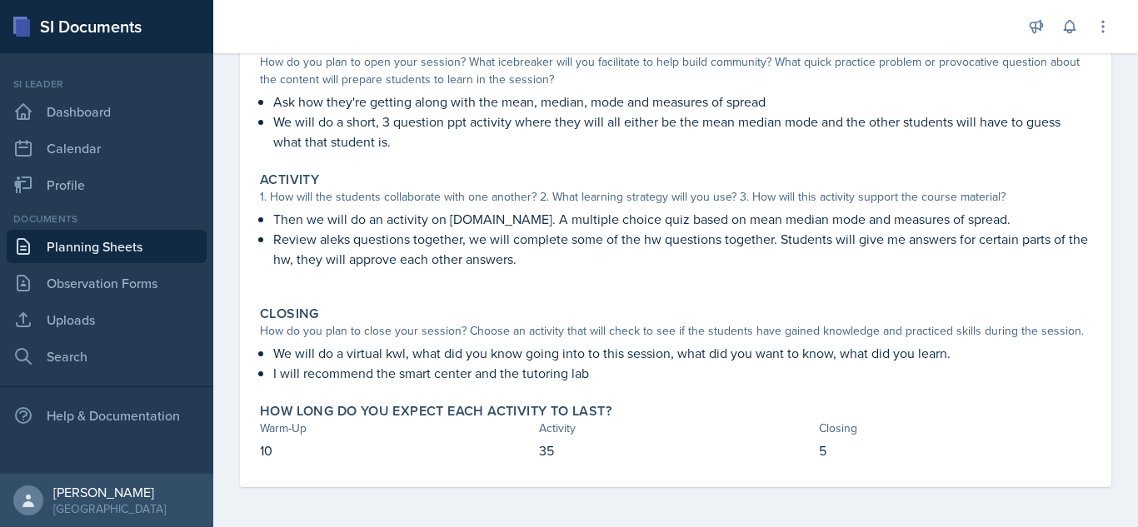
click at [125, 247] on link "Planning Sheets" at bounding box center [107, 246] width 200 height 33
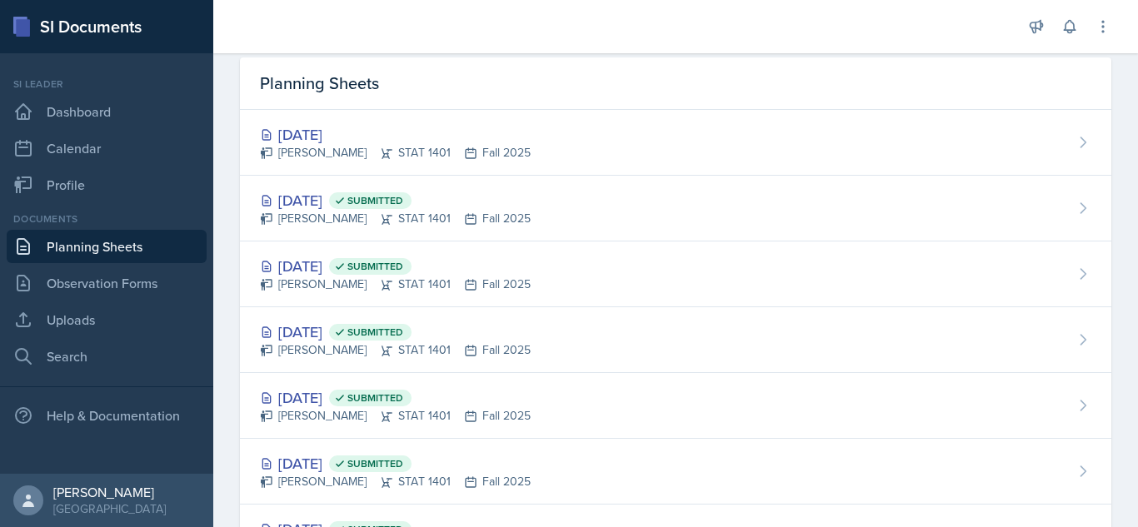
scroll to position [50, 0]
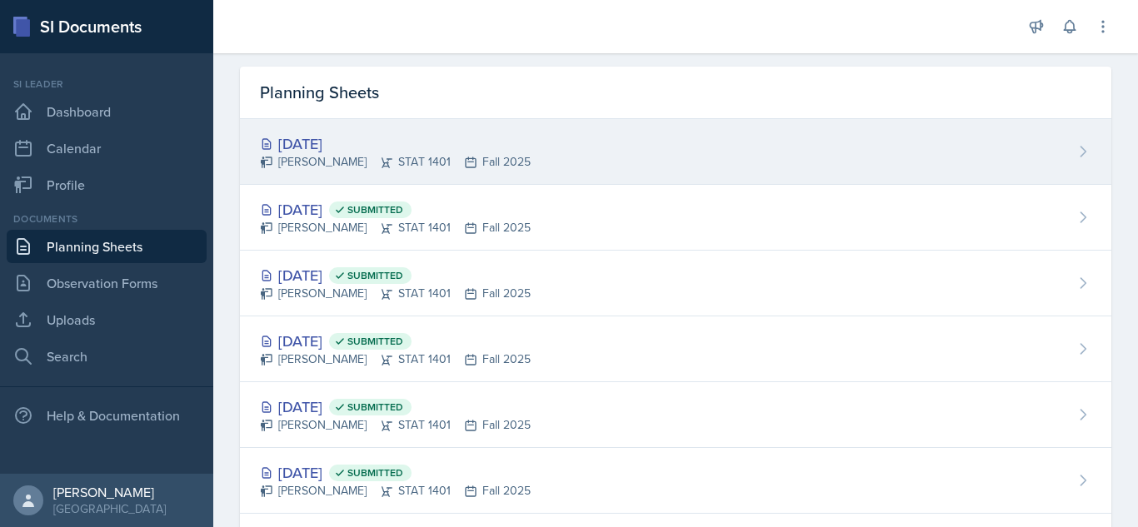
click at [582, 140] on div "Sep 18th, 2025 Nyome Fox STAT 1401 Fall 2025" at bounding box center [675, 152] width 871 height 66
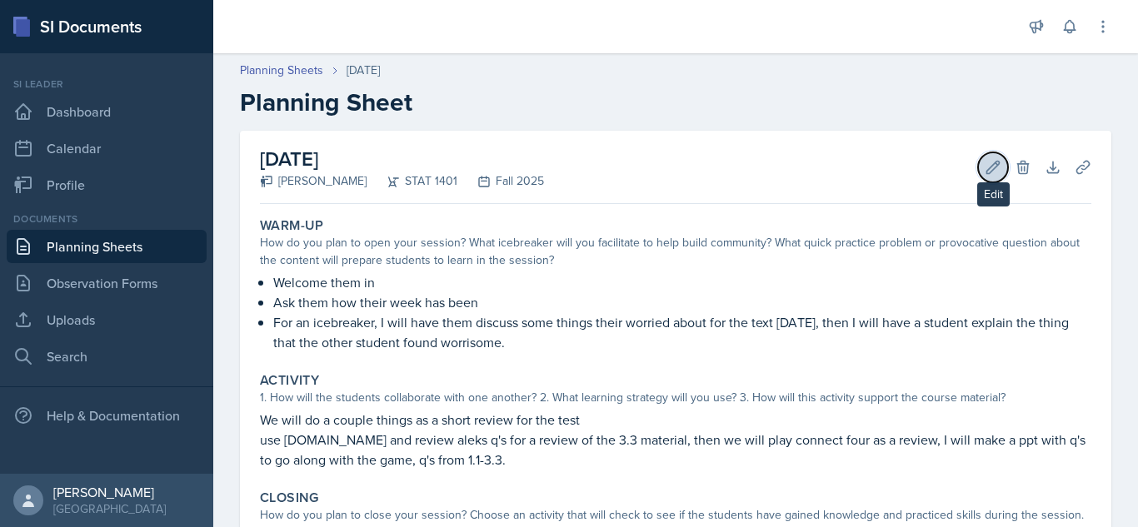
click at [987, 162] on icon at bounding box center [993, 167] width 12 height 12
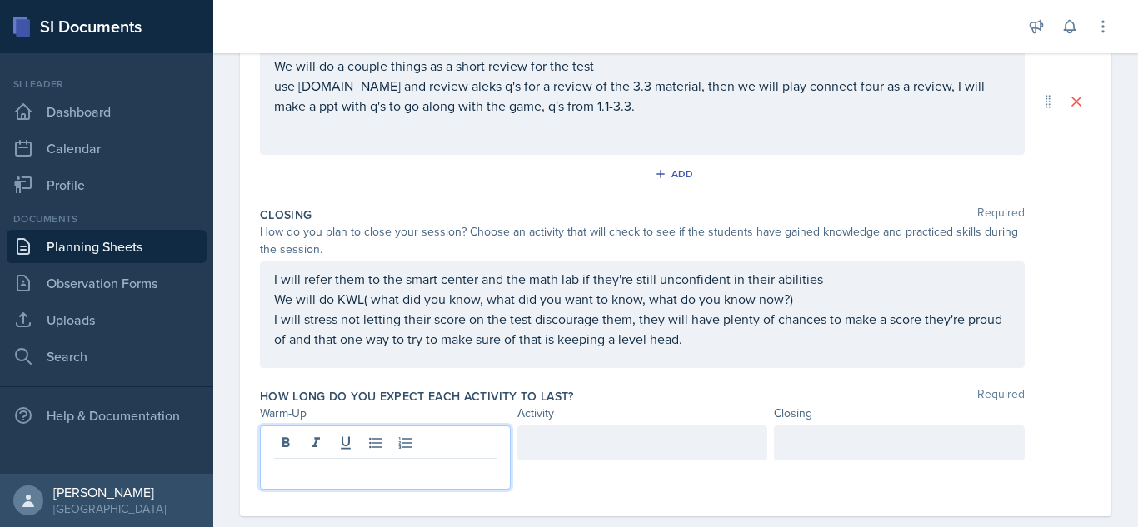
scroll to position [427, 0]
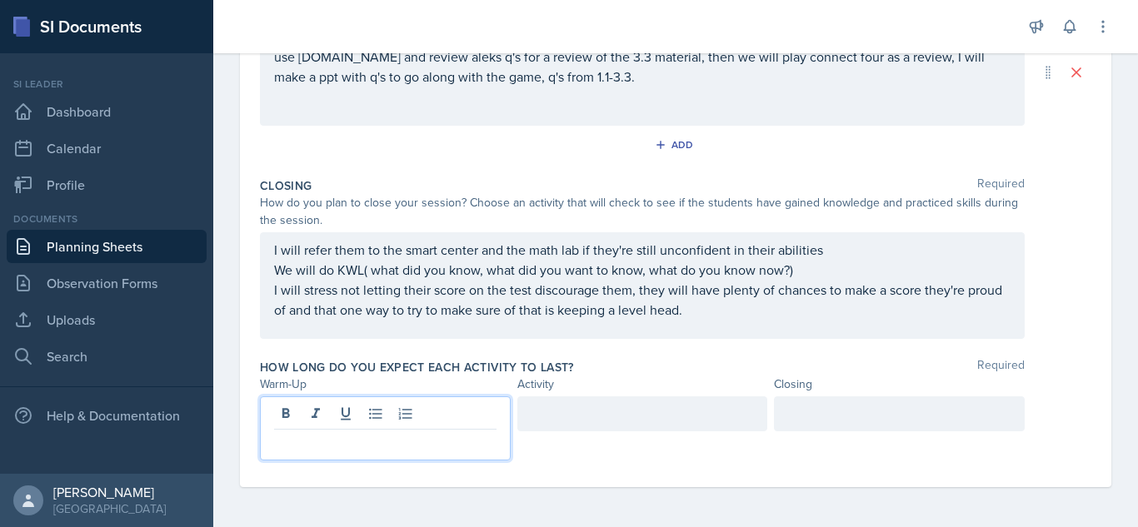
click at [352, 444] on p at bounding box center [385, 443] width 222 height 20
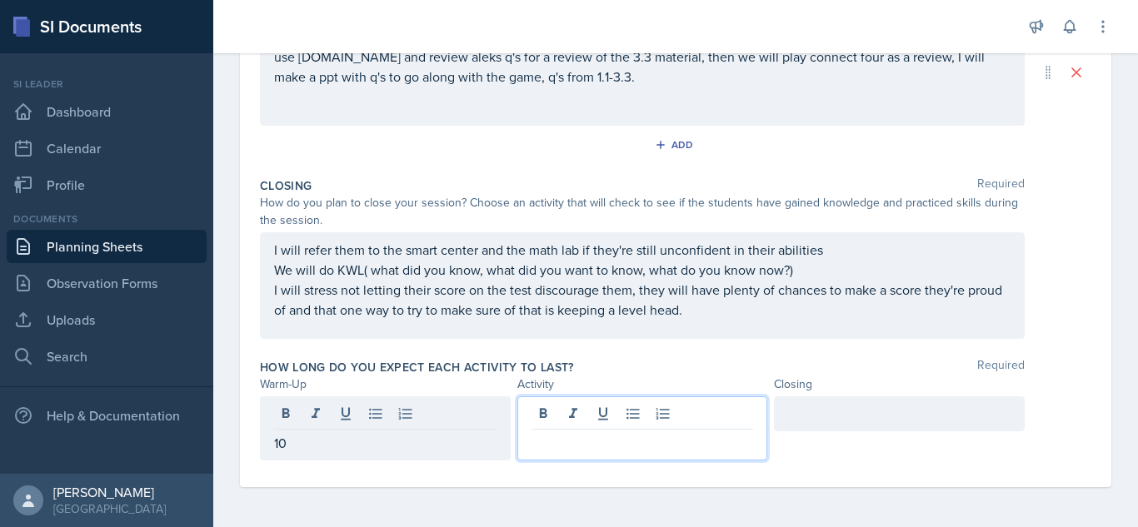
click at [582, 417] on div at bounding box center [642, 429] width 251 height 64
click at [914, 410] on div at bounding box center [899, 414] width 251 height 35
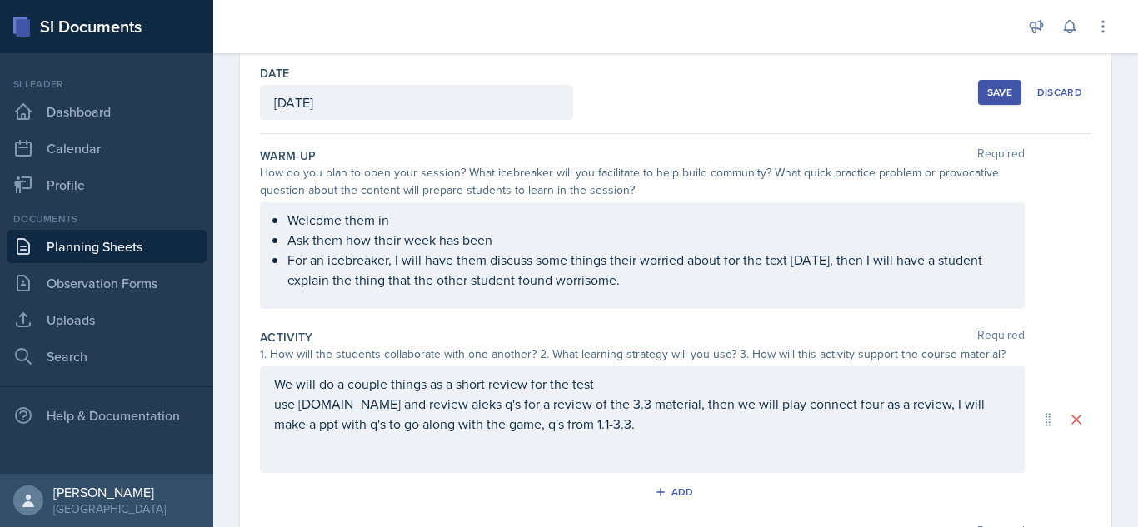
scroll to position [62, 0]
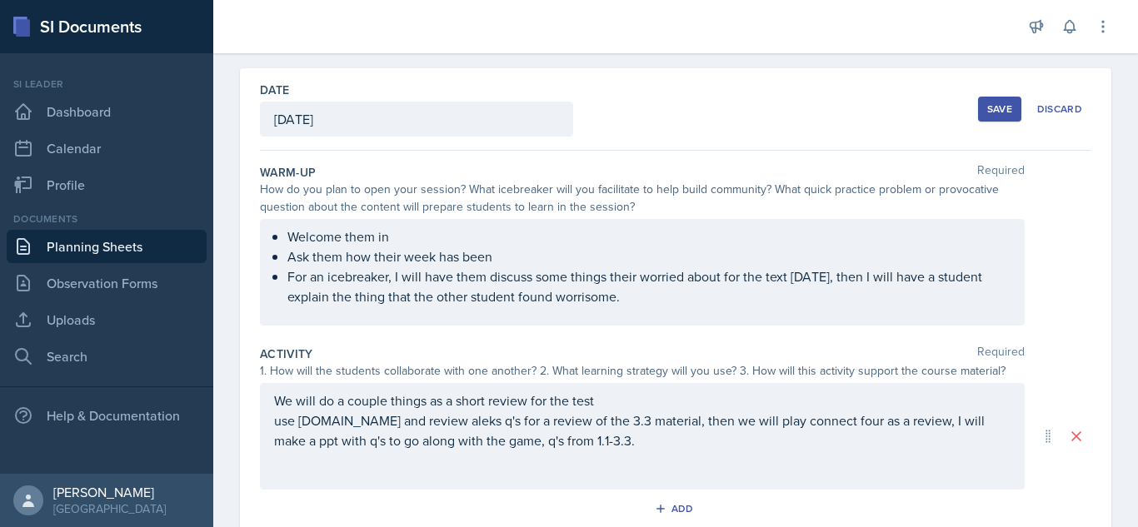
click at [989, 101] on button "Save" at bounding box center [999, 109] width 43 height 25
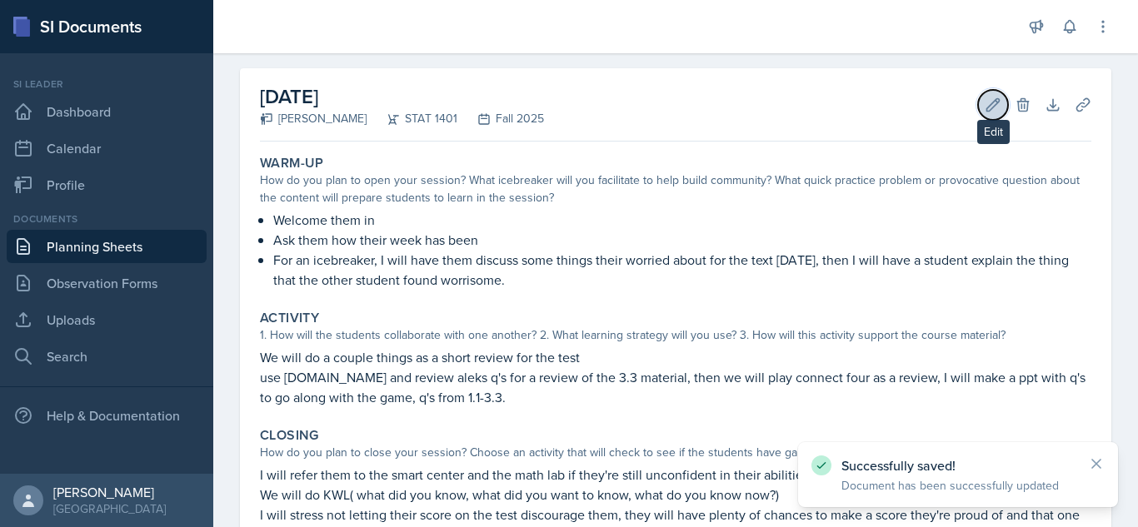
click at [985, 104] on icon at bounding box center [993, 105] width 17 height 17
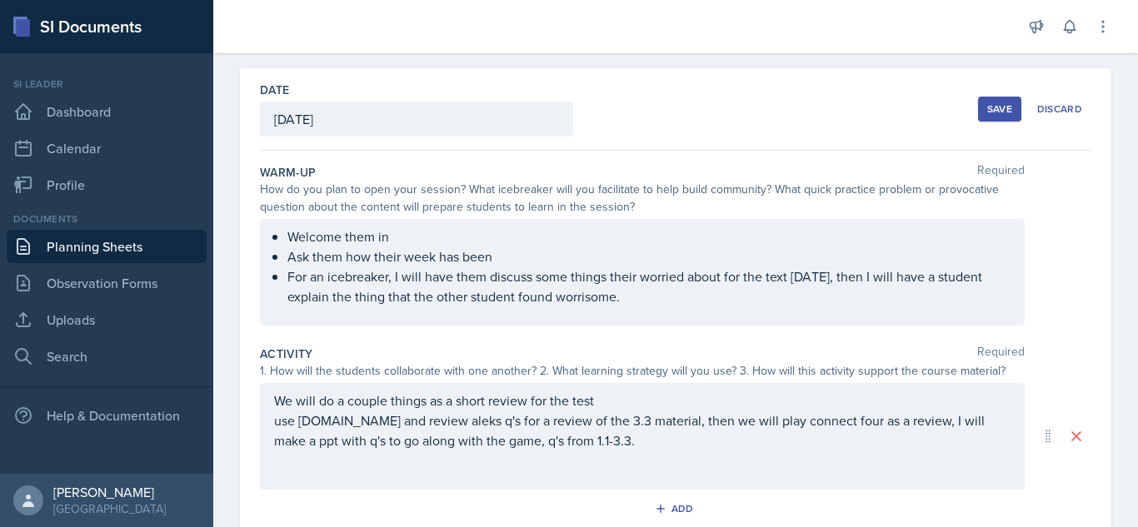
click at [272, 402] on div "We will do a couple things as a short review for the test use socrative.com and…" at bounding box center [642, 436] width 765 height 107
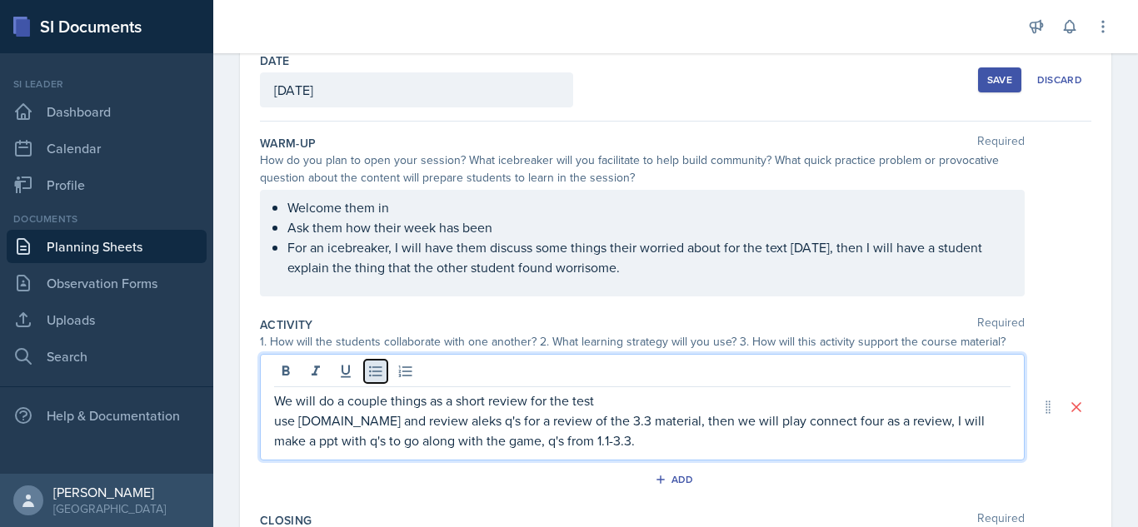
click at [379, 373] on icon at bounding box center [375, 371] width 17 height 17
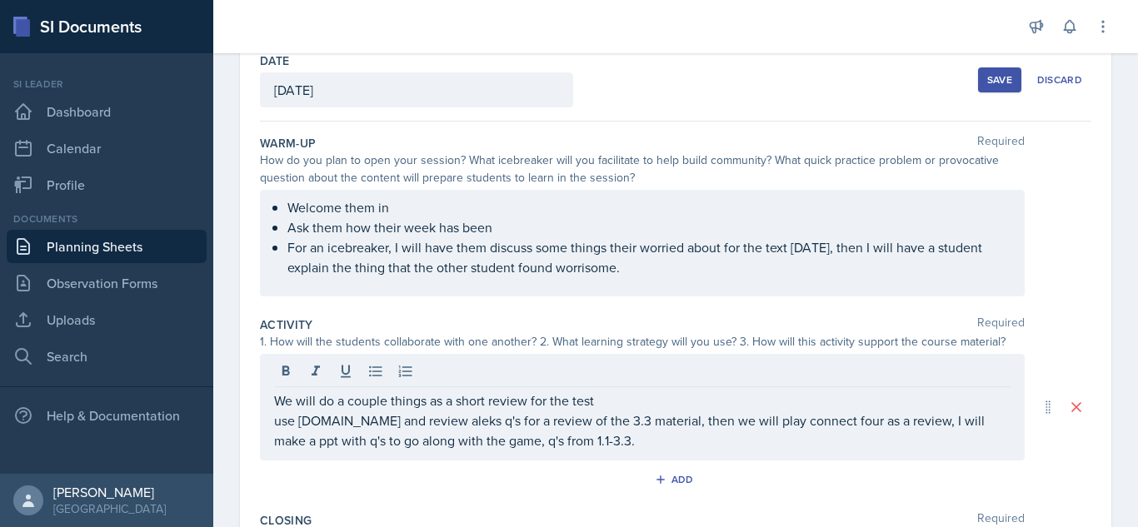
click at [269, 427] on div "We will do a couple things as a short review for the test use socrative.com and…" at bounding box center [642, 407] width 765 height 107
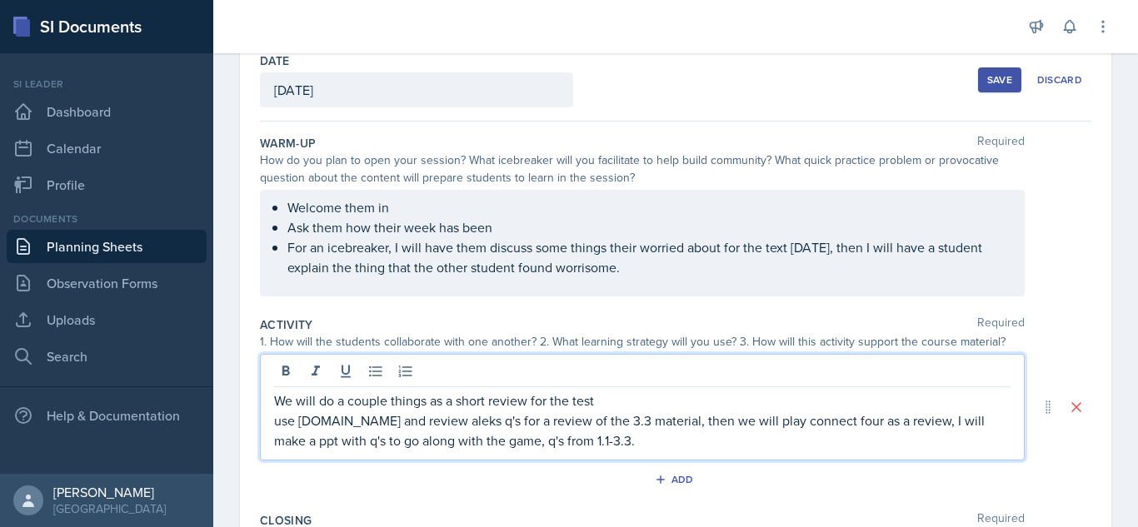
click at [275, 423] on p "use socrative.com and review aleks q's for a review of the 3.3 material, then w…" at bounding box center [642, 431] width 736 height 40
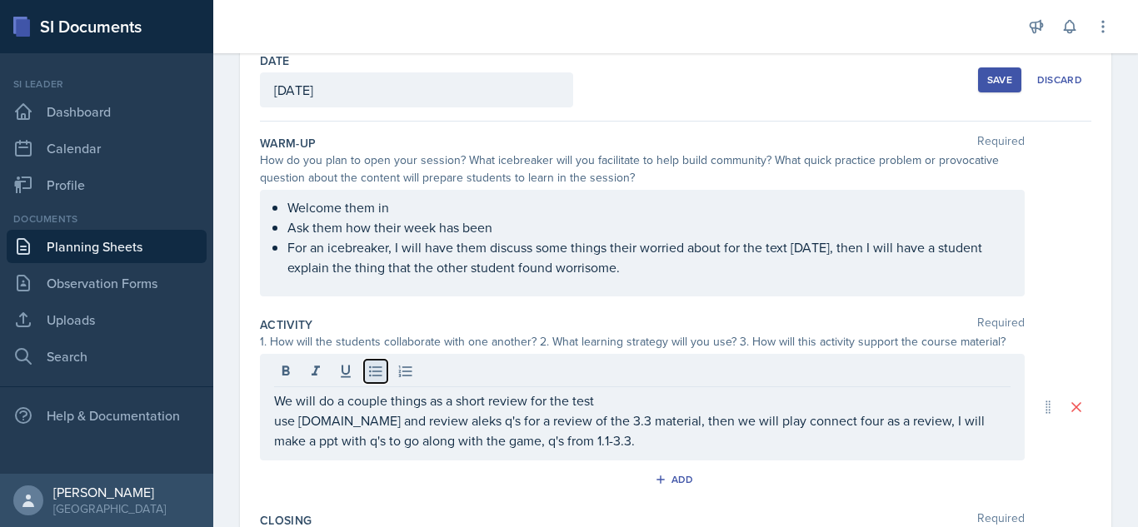
click at [380, 374] on icon at bounding box center [375, 371] width 17 height 17
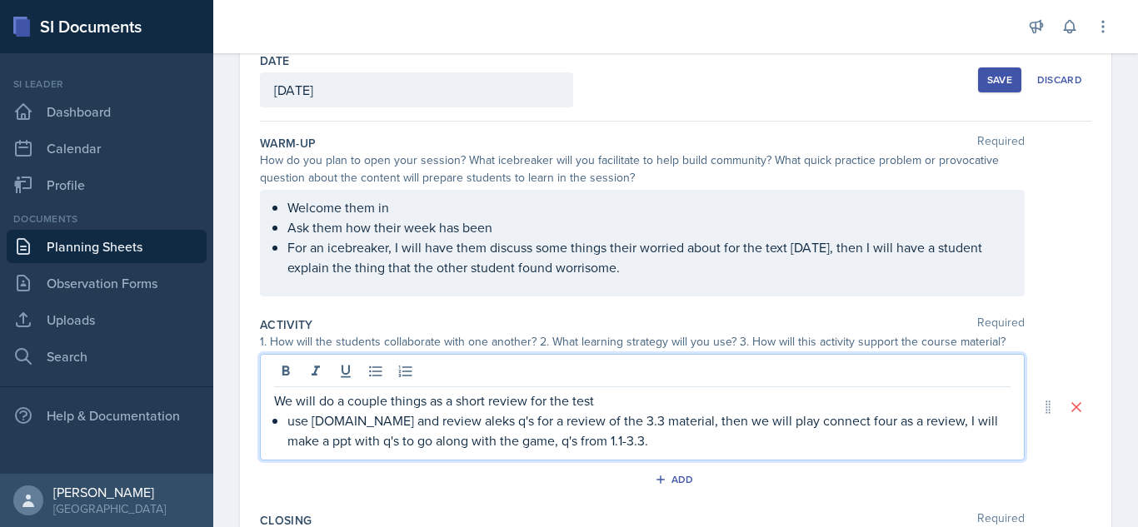
click at [274, 402] on p "We will do a couple things as a short review for the test" at bounding box center [642, 401] width 736 height 20
click at [366, 377] on button at bounding box center [375, 371] width 23 height 23
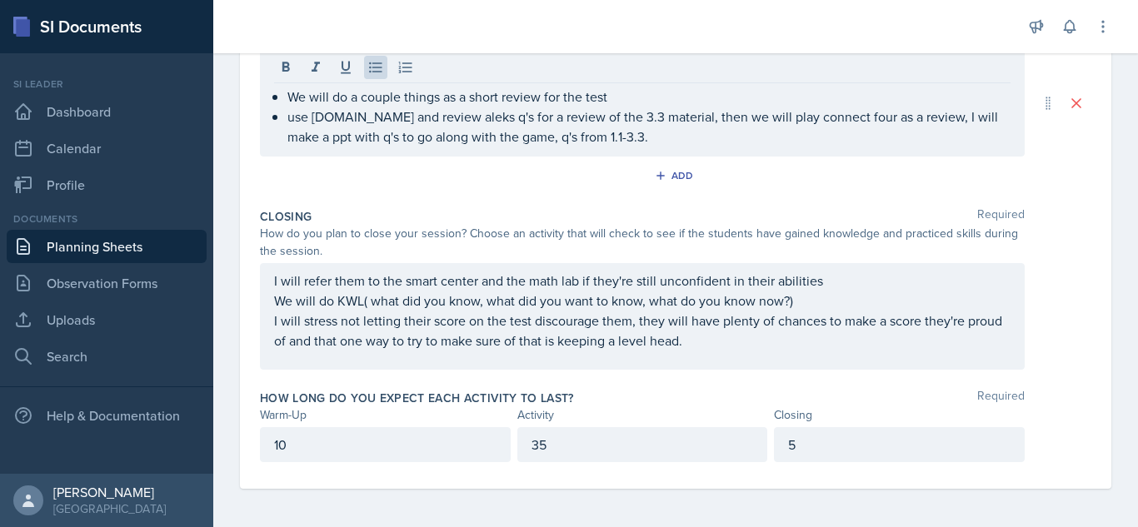
scroll to position [397, 0]
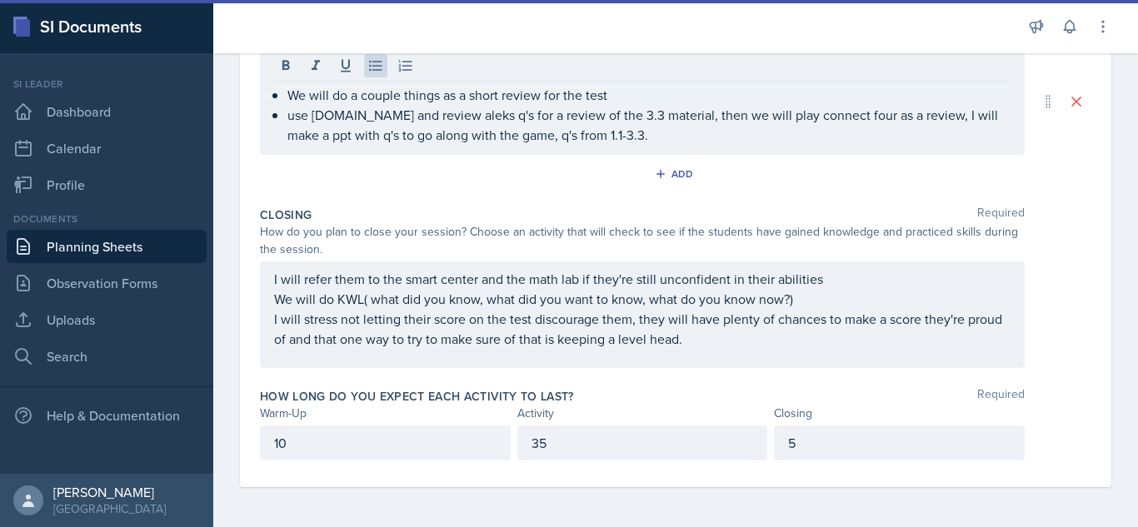
click at [272, 275] on div "I will refer them to the smart center and the math lab if they're still unconfi…" at bounding box center [642, 315] width 765 height 107
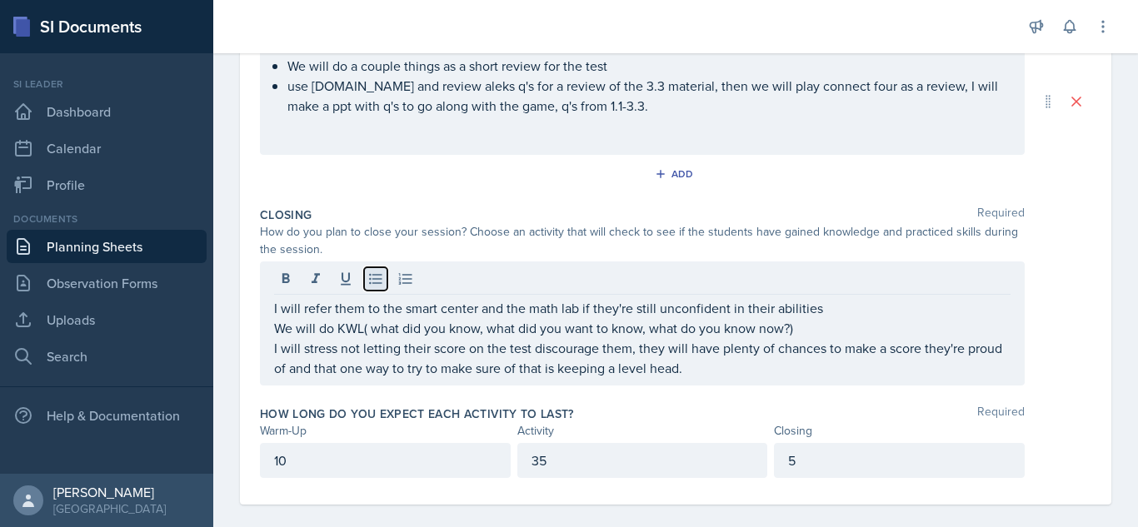
click at [370, 277] on icon at bounding box center [375, 279] width 17 height 17
click at [372, 282] on icon at bounding box center [375, 279] width 17 height 17
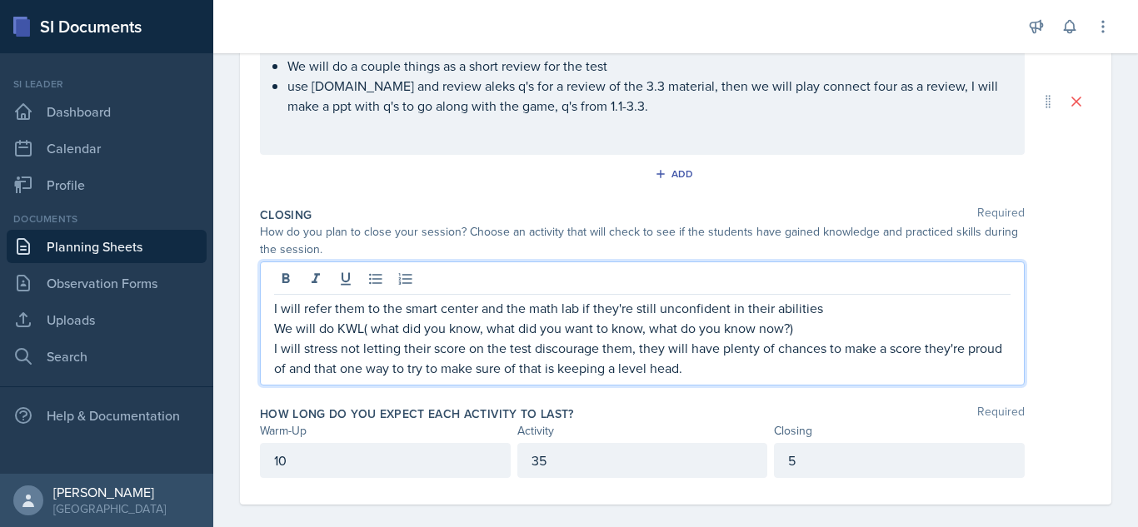
click at [275, 331] on p "We will do KWL( what did you know, what did you want to know, what do you know …" at bounding box center [642, 328] width 736 height 20
click at [377, 277] on icon at bounding box center [375, 279] width 17 height 17
click at [271, 307] on div "I will refer them to the smart center and the math lab if they're still unconfi…" at bounding box center [642, 324] width 765 height 124
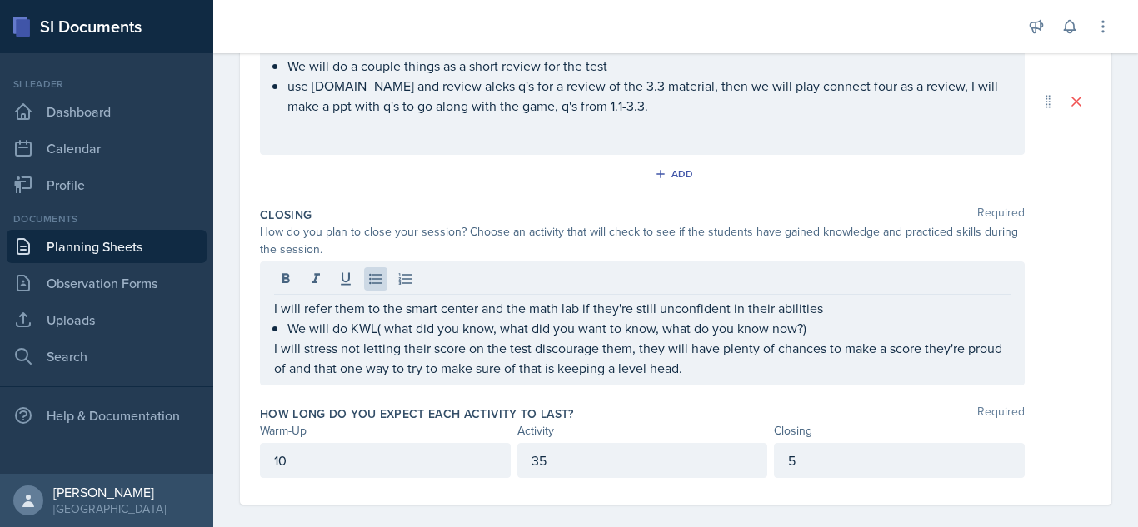
click at [273, 303] on div "I will refer them to the smart center and the math lab if they're still unconfi…" at bounding box center [642, 324] width 765 height 124
click at [270, 352] on div "I will refer them to the smart center and the math lab if they're still unconfi…" at bounding box center [642, 324] width 765 height 124
click at [272, 350] on div "I will refer them to the smart center and the math lab if they're still unconfi…" at bounding box center [642, 324] width 765 height 124
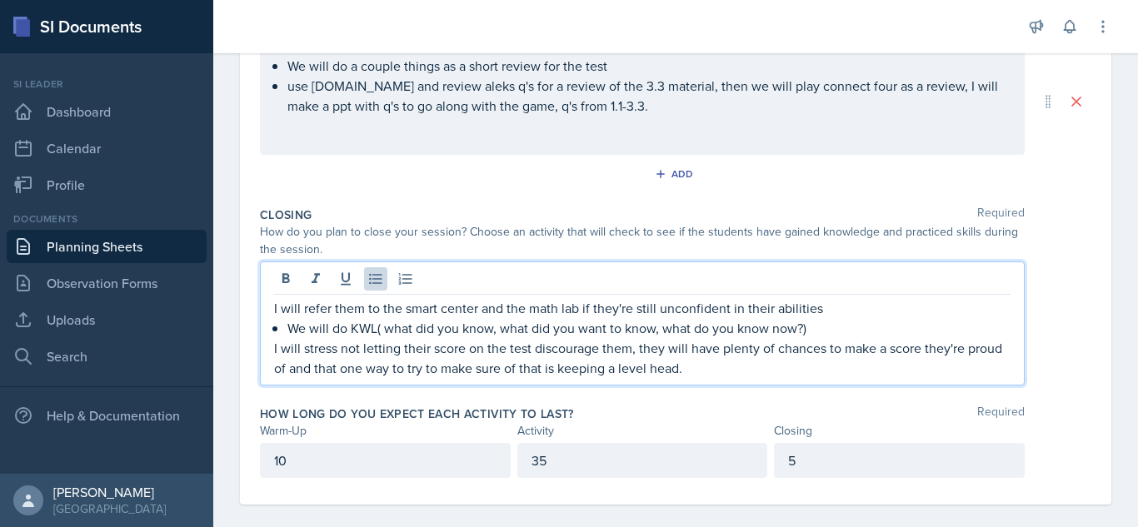
click at [283, 350] on p "I will stress not letting their score on the test discourage them, they will ha…" at bounding box center [642, 358] width 736 height 40
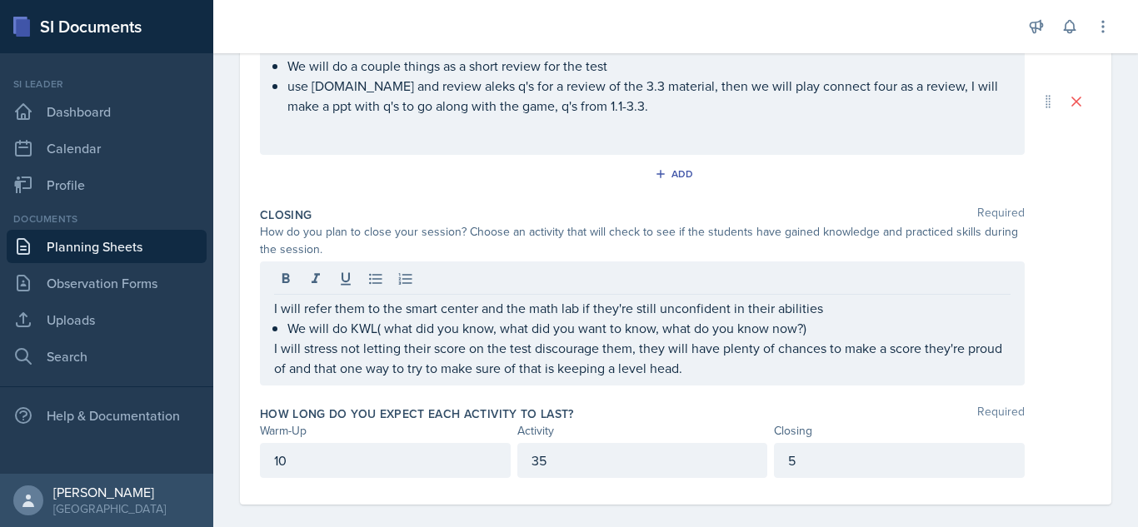
click at [272, 348] on div "I will refer them to the smart center and the math lab if they're still unconfi…" at bounding box center [642, 324] width 765 height 124
click at [370, 280] on icon at bounding box center [375, 279] width 12 height 11
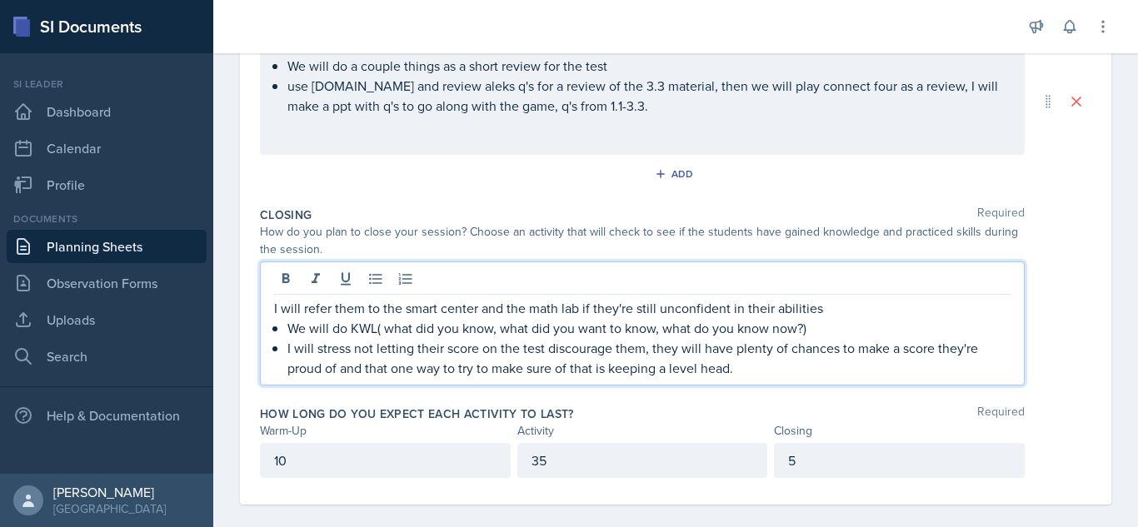
click at [281, 307] on p "I will refer them to the smart center and the math lab if they're still unconfi…" at bounding box center [642, 308] width 736 height 20
click at [377, 282] on icon at bounding box center [375, 279] width 17 height 17
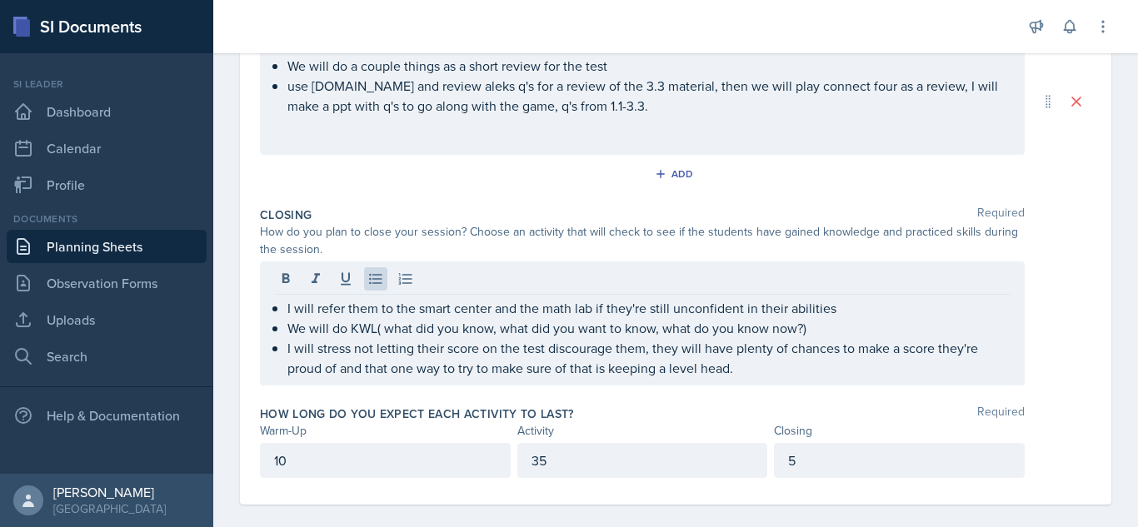
scroll to position [415, 0]
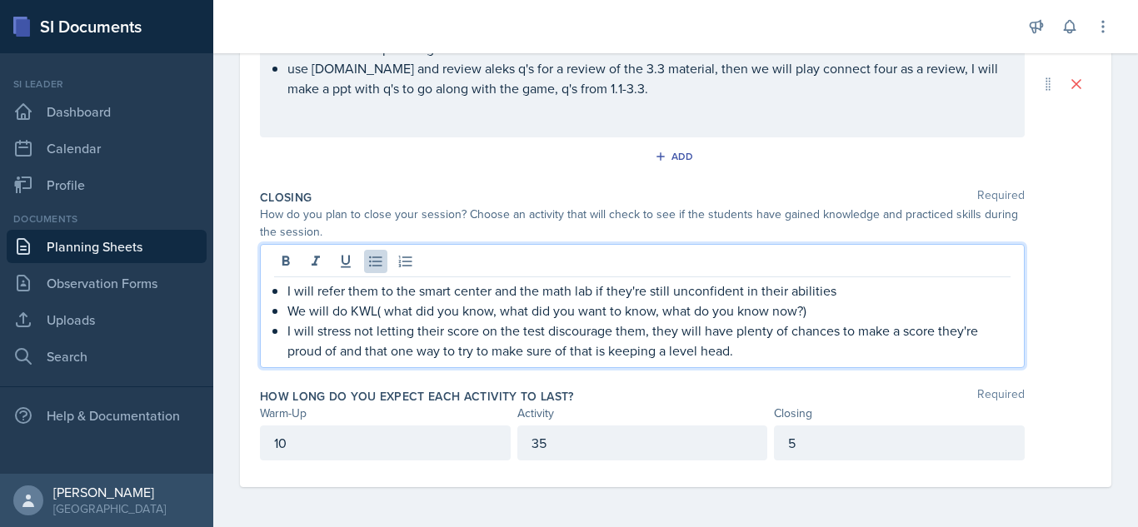
click at [742, 347] on p "I will stress not letting their score on the test discourage them, they will ha…" at bounding box center [648, 341] width 723 height 40
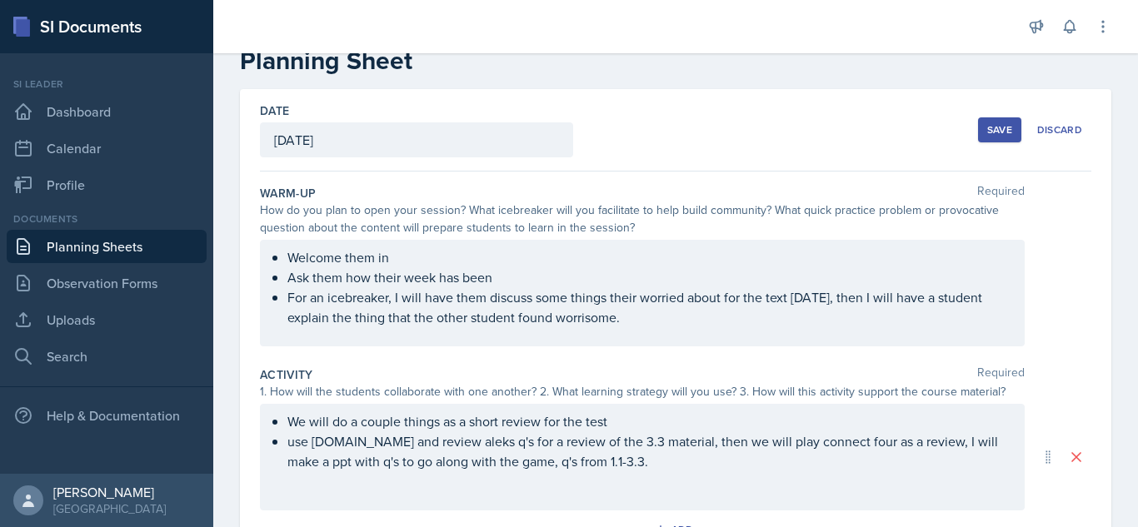
scroll to position [32, 0]
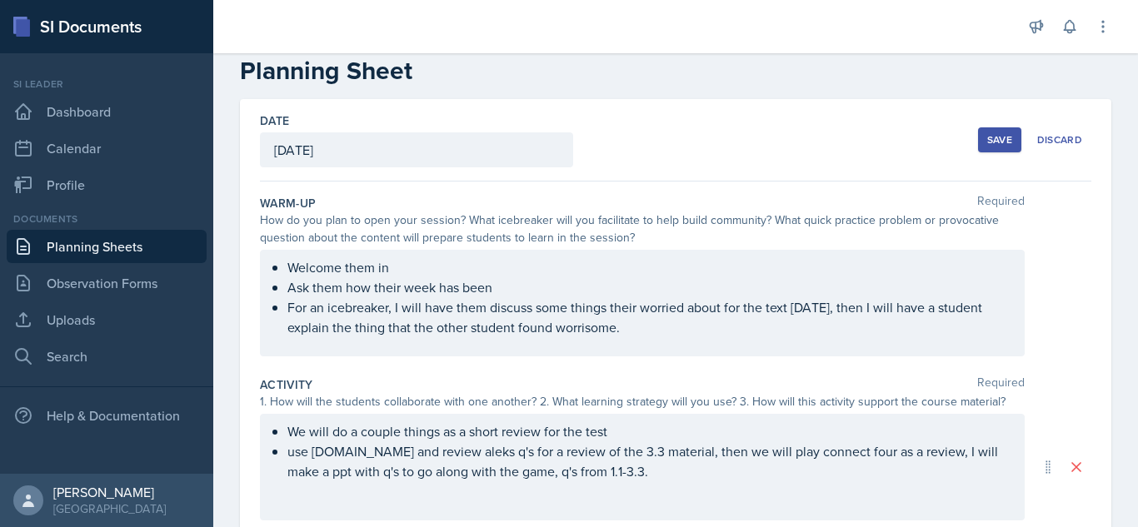
click at [979, 149] on button "Save" at bounding box center [999, 139] width 43 height 25
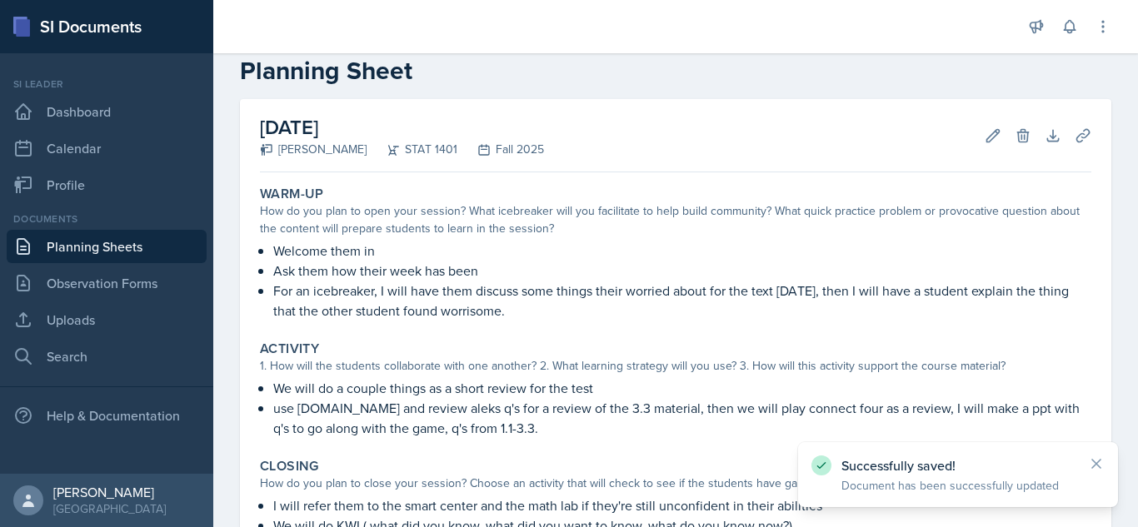
scroll to position [272, 0]
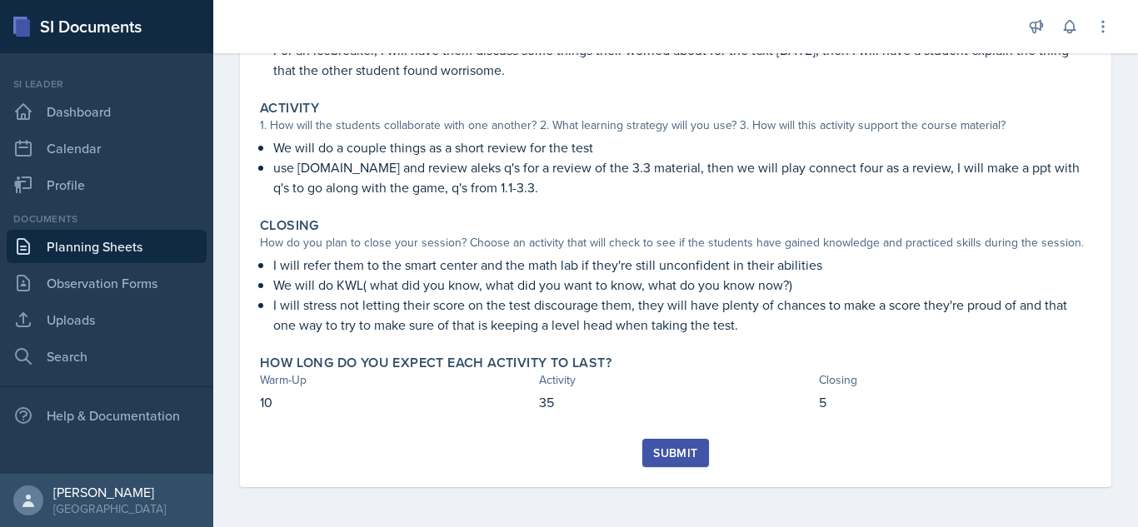
click at [660, 441] on button "Submit" at bounding box center [675, 453] width 66 height 28
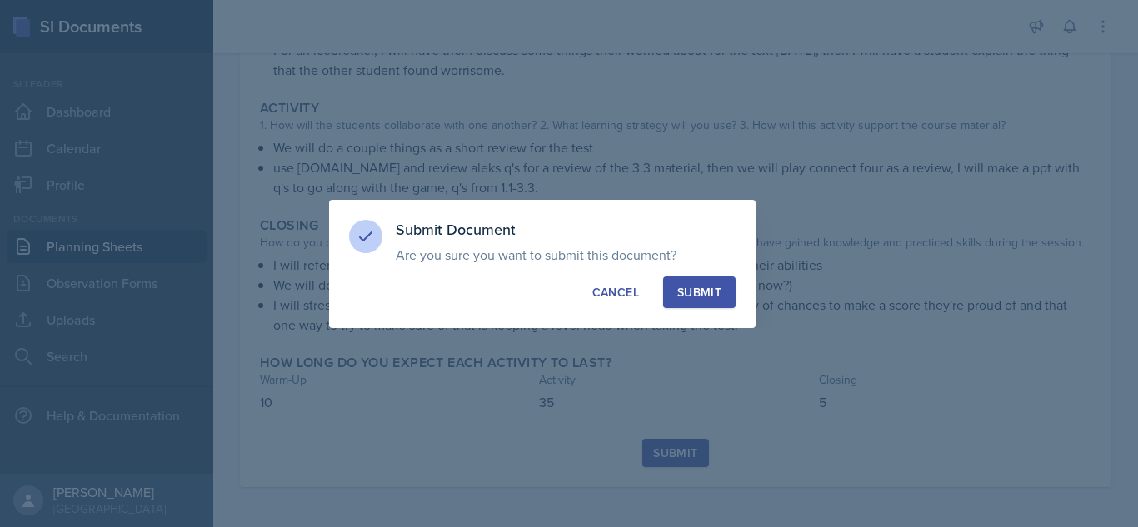
click at [734, 277] on button "Submit" at bounding box center [699, 293] width 72 height 32
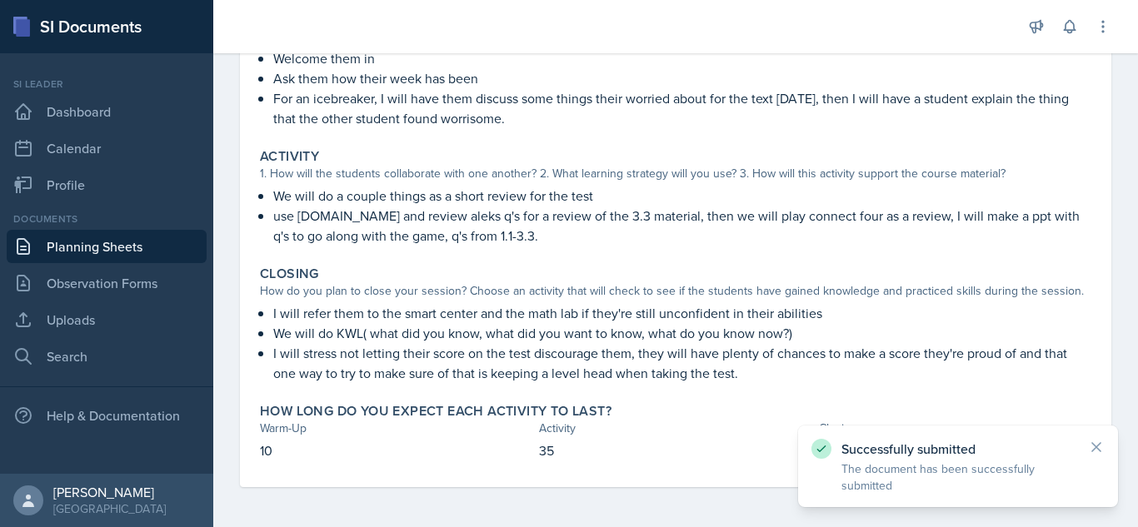
click at [1121, 366] on div "September 18th, 2025 Submitted Nyome Fox STAT 1401 Fall 2025 Edit Delete View C…" at bounding box center [675, 217] width 925 height 621
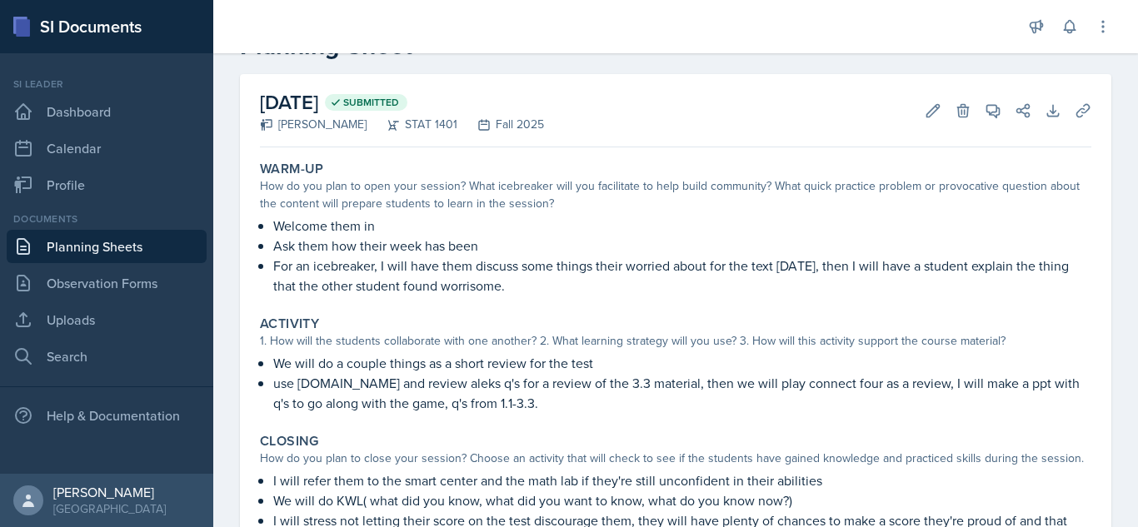
scroll to position [38, 0]
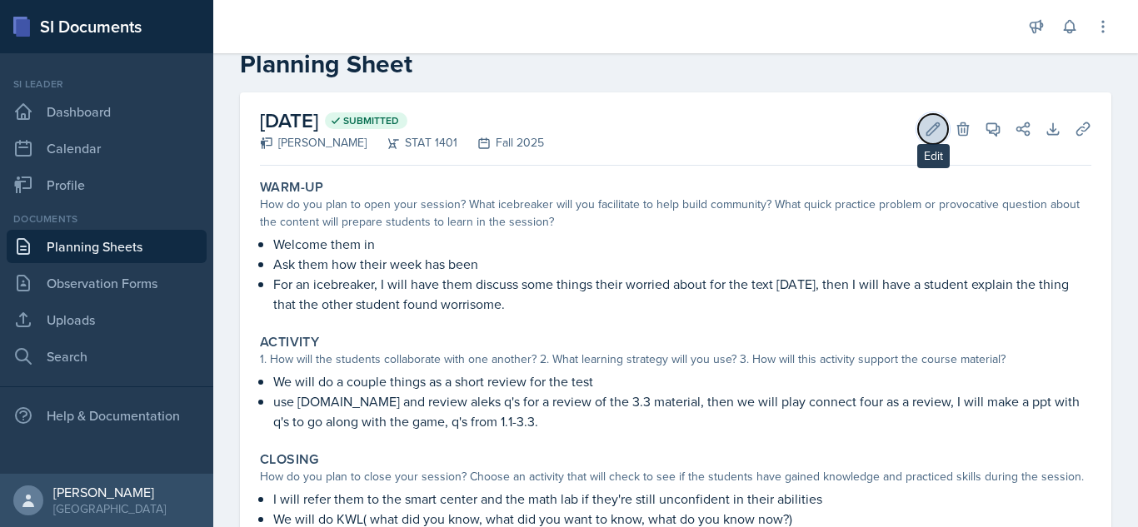
click at [925, 131] on icon at bounding box center [933, 129] width 17 height 17
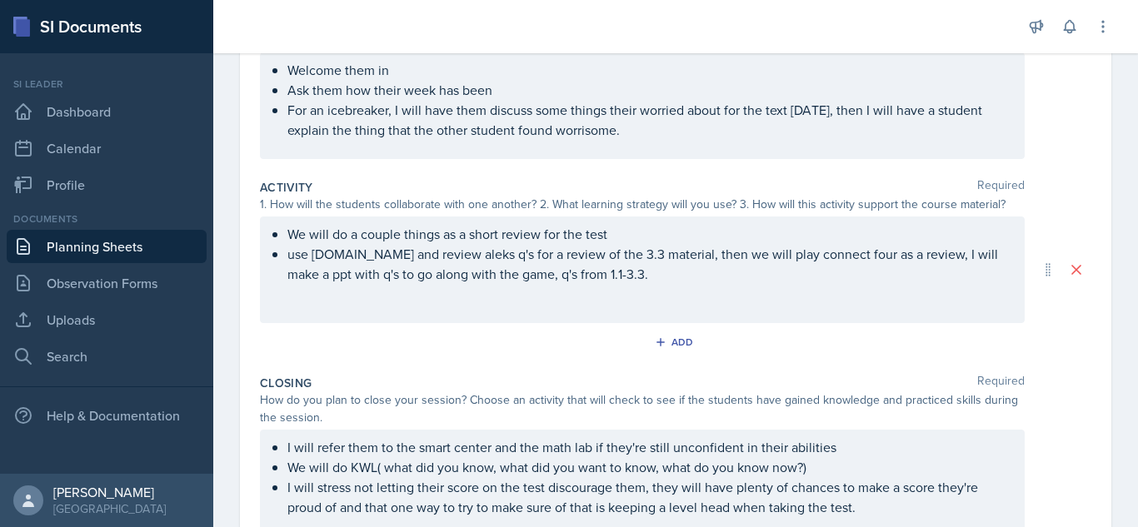
scroll to position [231, 0]
click at [715, 285] on div "We will do a couple things as a short review for the test use socrative.com and…" at bounding box center [642, 268] width 765 height 107
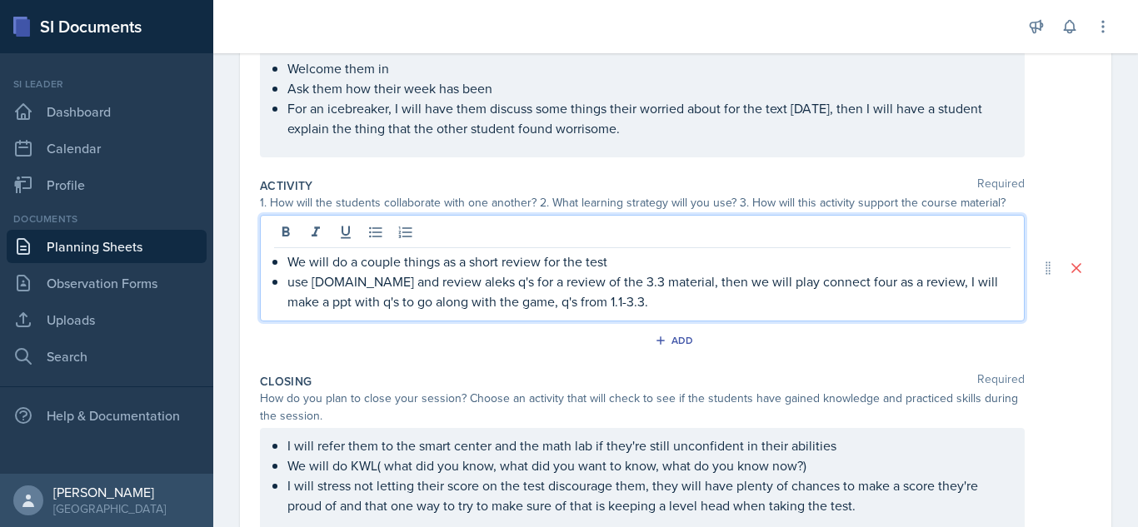
scroll to position [260, 0]
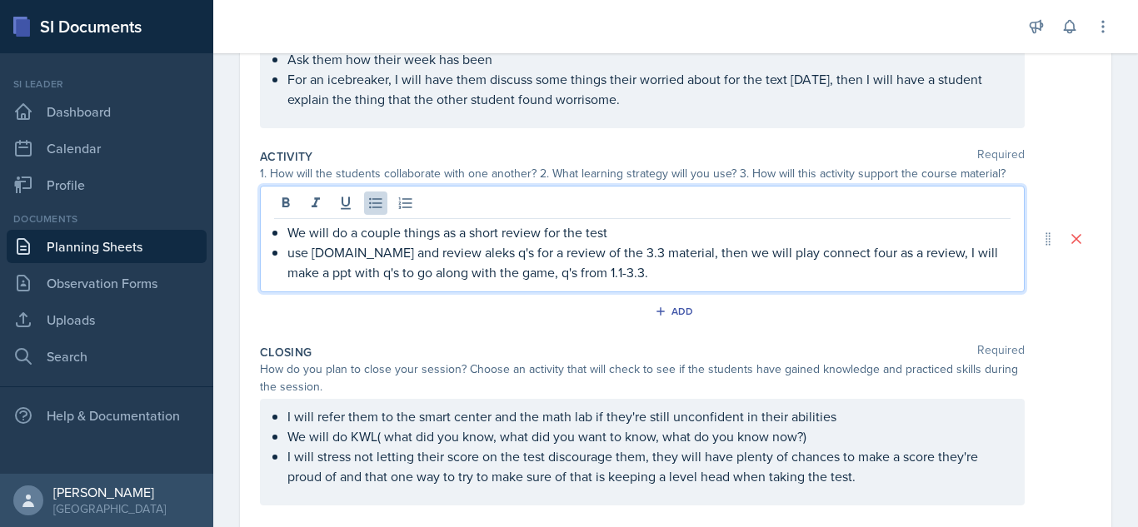
click at [652, 271] on p "use socrative.com and review aleks q's for a review of the 3.3 material, then w…" at bounding box center [648, 262] width 723 height 40
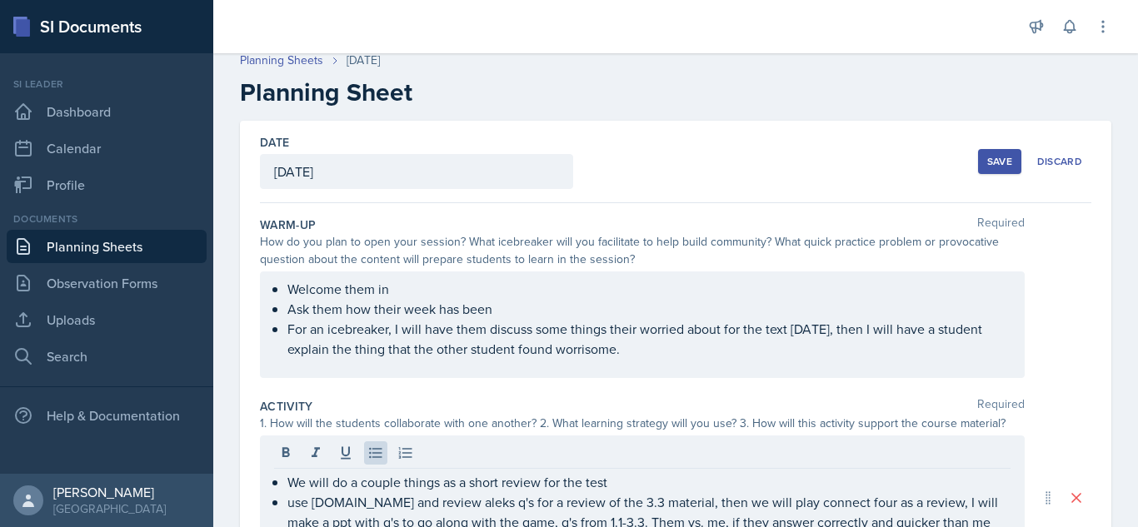
scroll to position [0, 0]
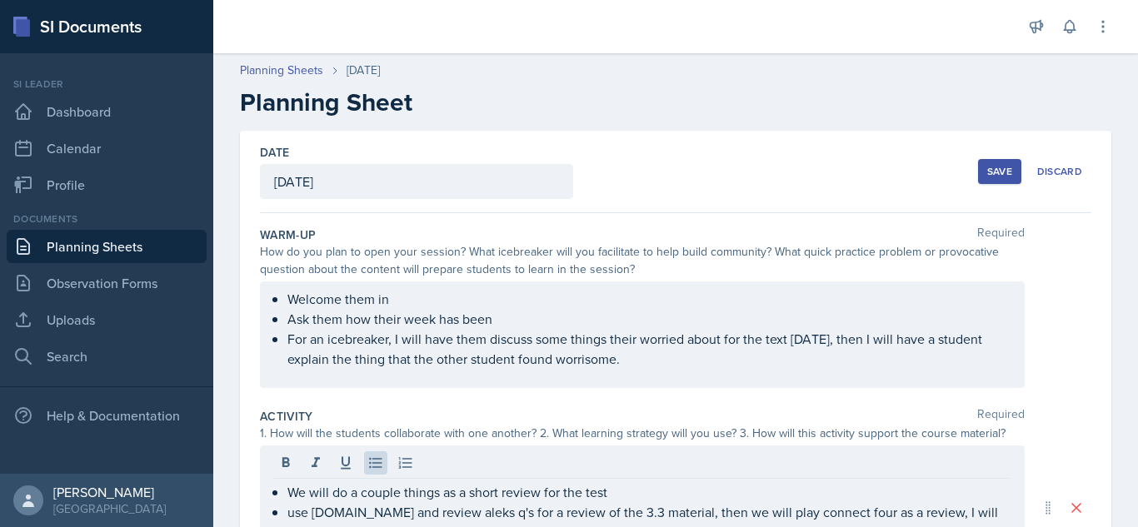
click at [987, 165] on div "Save" at bounding box center [999, 171] width 25 height 13
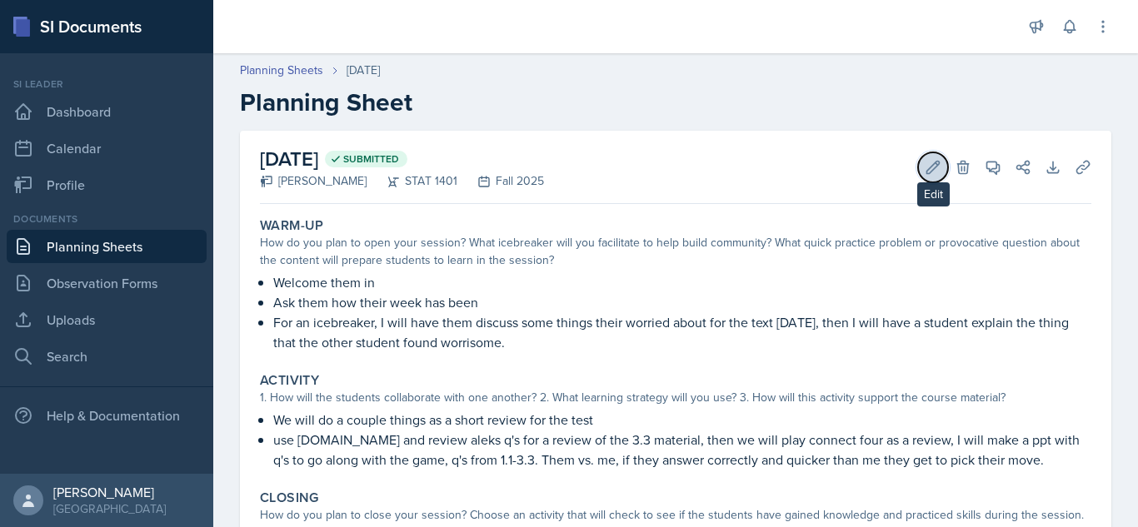
click at [925, 160] on icon at bounding box center [933, 167] width 17 height 17
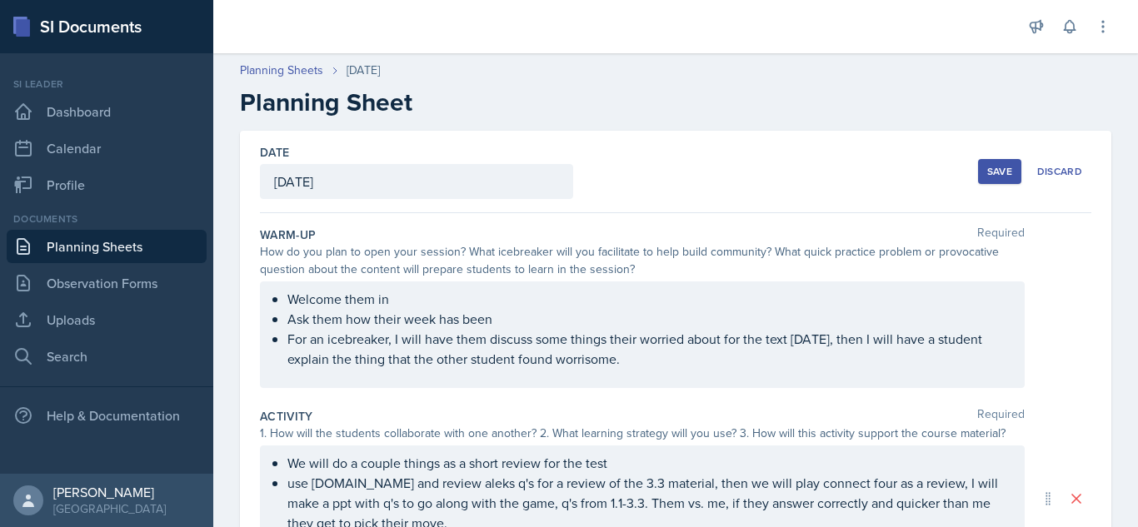
drag, startPoint x: 1137, startPoint y: 308, endPoint x: 1116, endPoint y: 136, distance: 173.7
click at [1116, 136] on div "Date September 18th, 2025 September 2025 31 1 2 3 4 5 6 7 8 9 10 11 12 13 14 15…" at bounding box center [675, 528] width 925 height 794
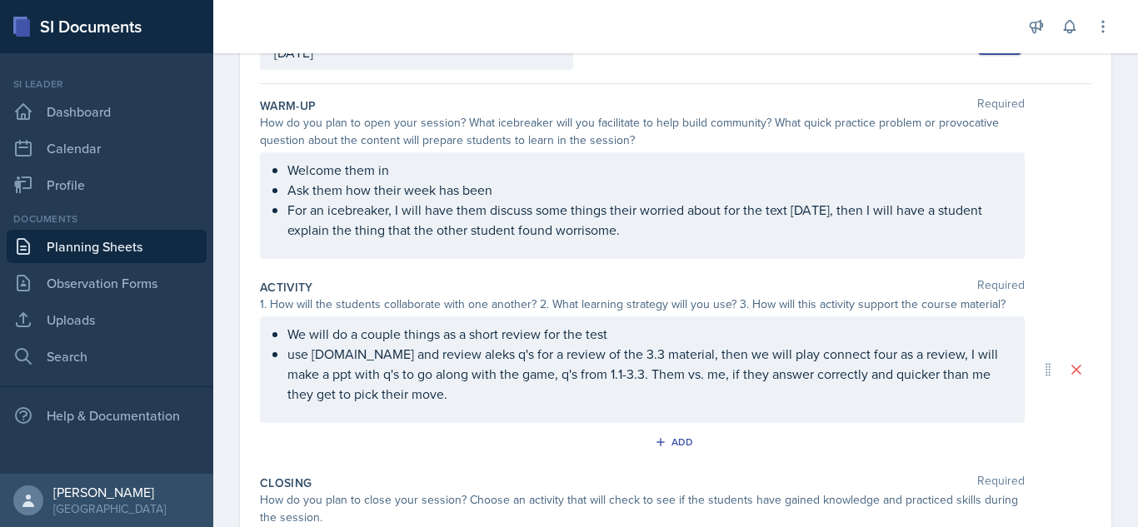
scroll to position [158, 0]
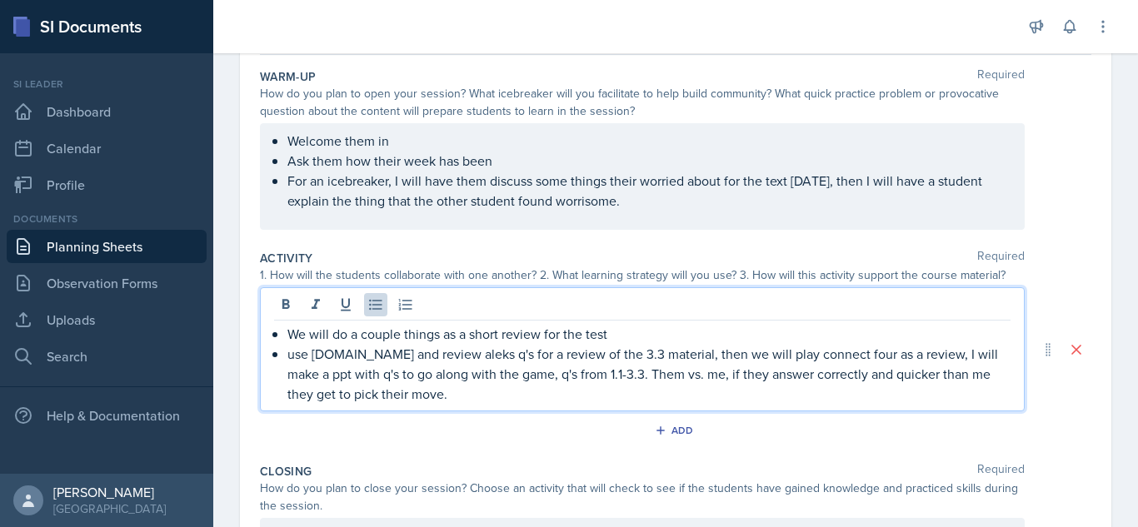
click at [418, 355] on p "use socrative.com and review aleks q's for a review of the 3.3 material, then w…" at bounding box center [648, 374] width 723 height 60
click at [447, 354] on p "use socrative.com a review aleks q's for a review of the 3.3 material, then we …" at bounding box center [648, 374] width 723 height 60
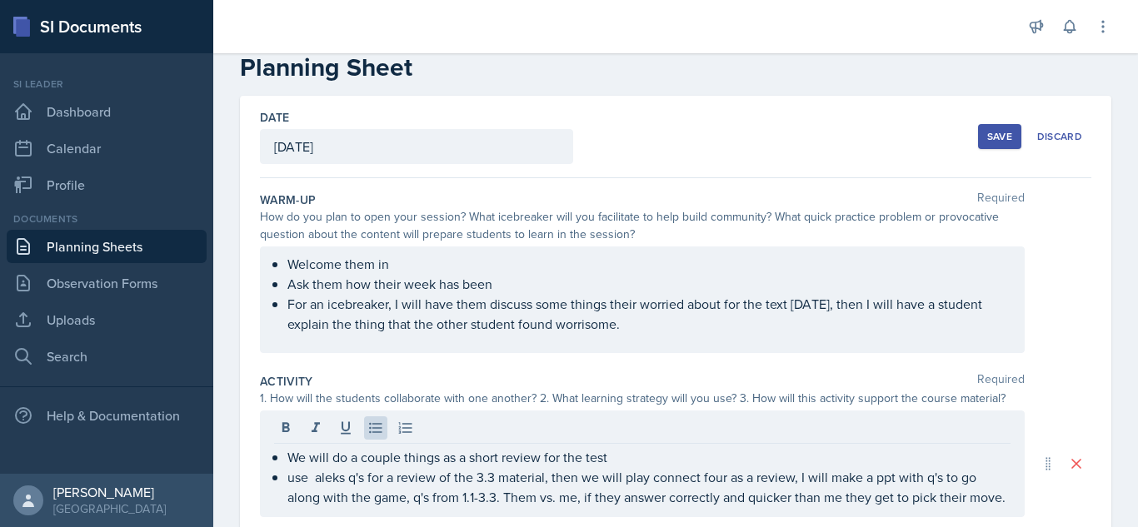
scroll to position [0, 0]
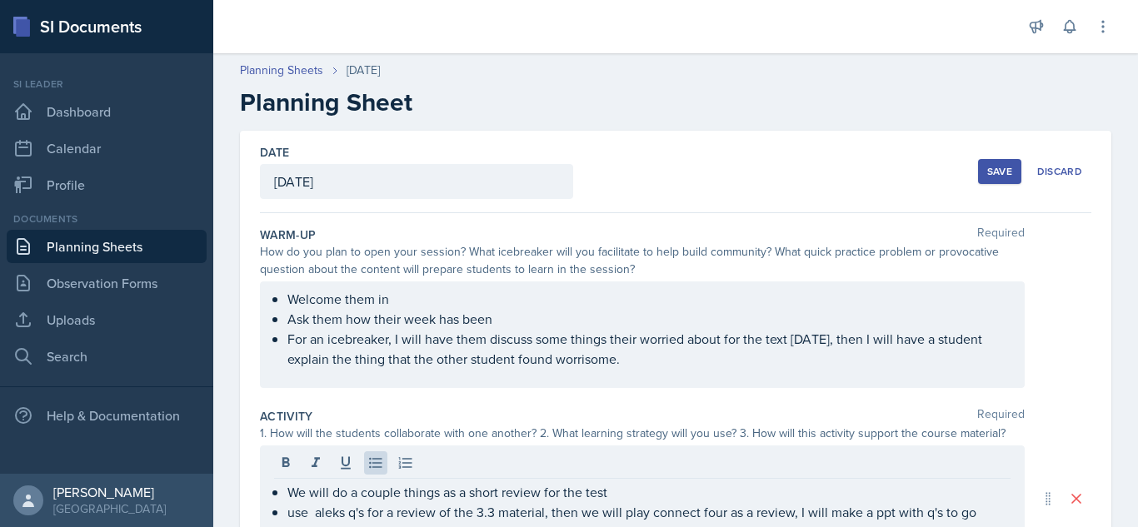
click at [1000, 172] on div "Save" at bounding box center [999, 171] width 25 height 13
